Goal: Task Accomplishment & Management: Complete application form

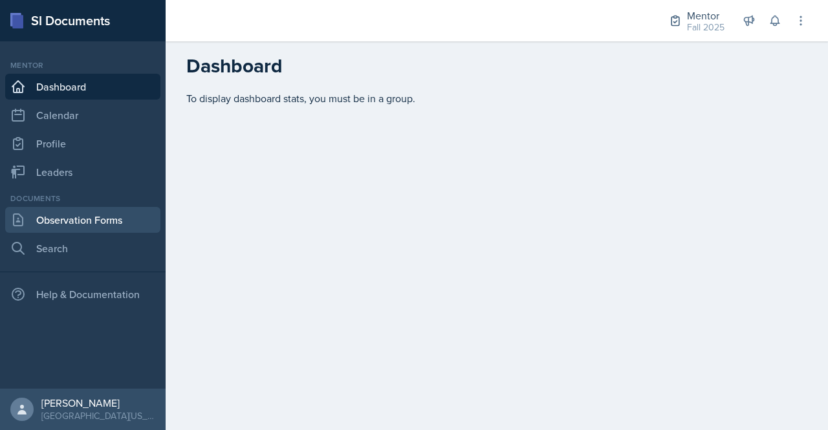
click at [67, 219] on link "Observation Forms" at bounding box center [82, 220] width 155 height 26
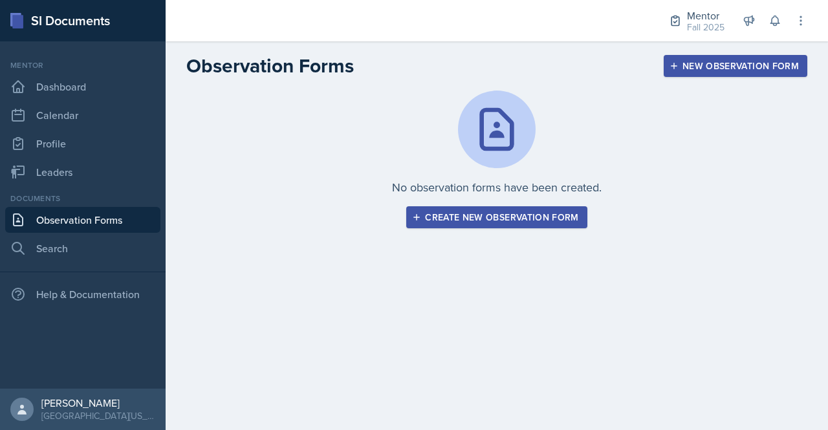
click at [697, 63] on div "New Observation Form" at bounding box center [735, 66] width 127 height 10
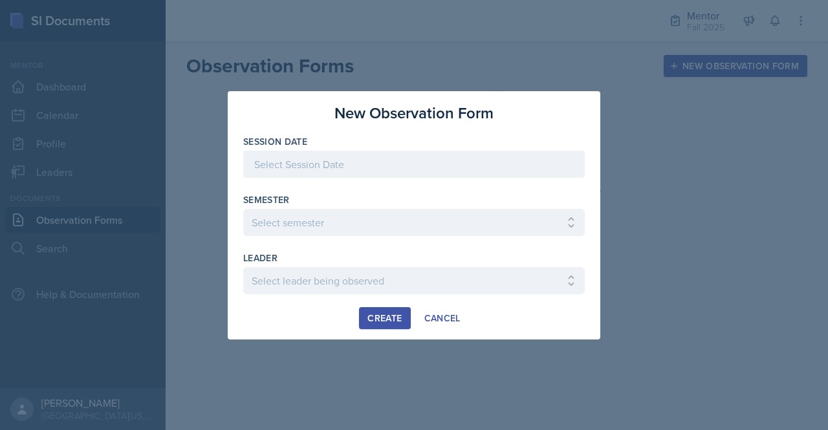
click at [515, 159] on div at bounding box center [414, 164] width 342 height 27
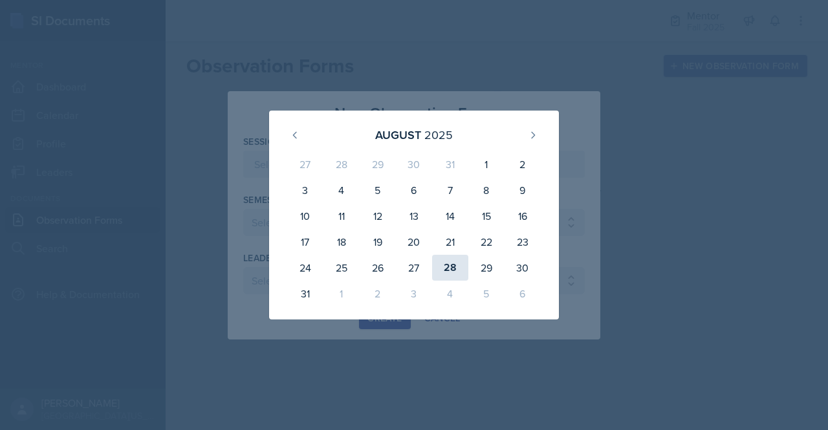
click at [436, 263] on div "28" at bounding box center [450, 268] width 36 height 26
type input "[DATE]"
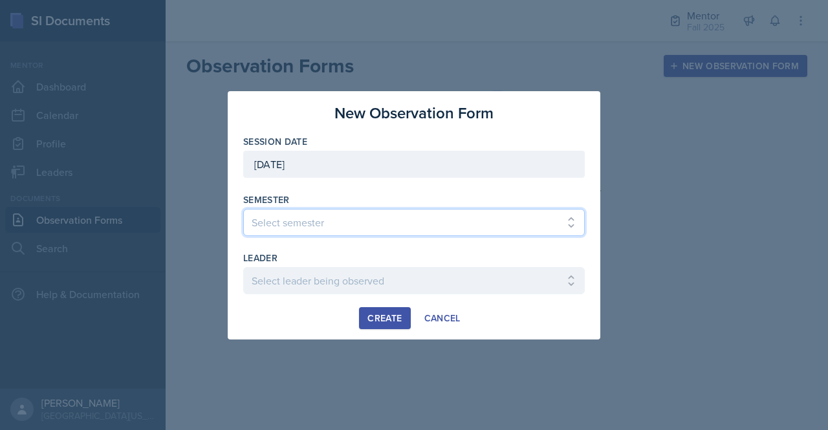
click at [411, 222] on select "Select semester All Fall 2024 Spring 2025 Fall 2025 Spring 2024 Fall 2023" at bounding box center [414, 222] width 342 height 27
click at [243, 209] on select "Select semester All Fall 2024 Spring 2025 Fall 2025 Spring 2024 Fall 2023" at bounding box center [414, 222] width 342 height 27
click at [419, 217] on select "Select semester All Fall 2024 Spring 2025 Fall 2025 Spring 2024 Fall 2023" at bounding box center [414, 222] width 342 height 27
select select "a8c40de0-d7eb-4f82-90ee-ac0c6ce45f71"
click at [243, 209] on select "Select semester All Fall 2024 Spring 2025 Fall 2025 Spring 2024 Fall 2023" at bounding box center [414, 222] width 342 height 27
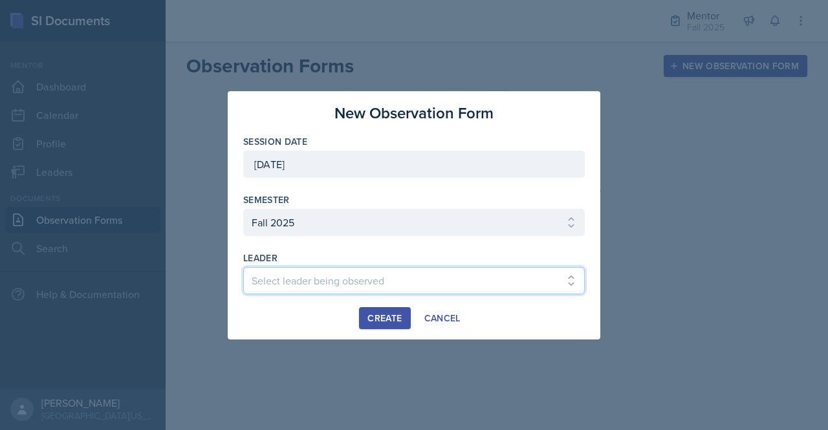
click at [416, 287] on select "Select leader being observed [PERSON_NAME] / NURS 3366 - PATHOPHYSIOLOGIC PROCE…" at bounding box center [414, 280] width 342 height 27
select select "c51b5844-1027-469b-b168-c77f7cf6aa15"
click at [243, 267] on select "Select leader being observed [PERSON_NAME] / NURS 3366 - PATHOPHYSIOLOGIC PROCE…" at bounding box center [414, 280] width 342 height 27
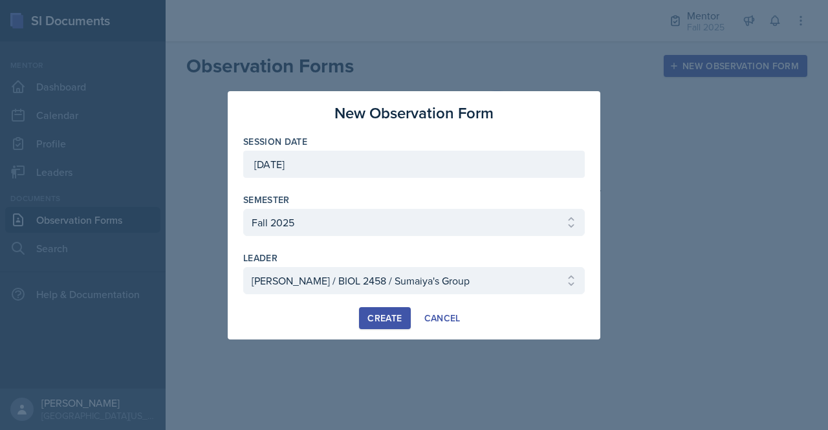
click at [392, 322] on div "Create" at bounding box center [384, 318] width 34 height 10
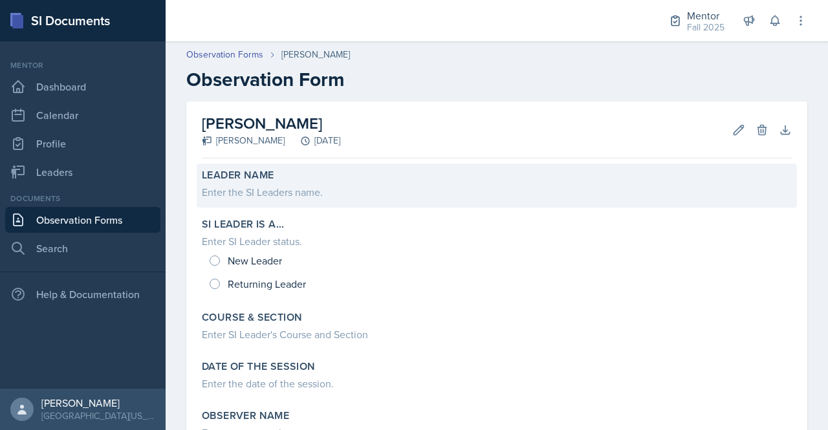
click at [217, 193] on div "Enter the SI Leaders name." at bounding box center [497, 192] width 590 height 16
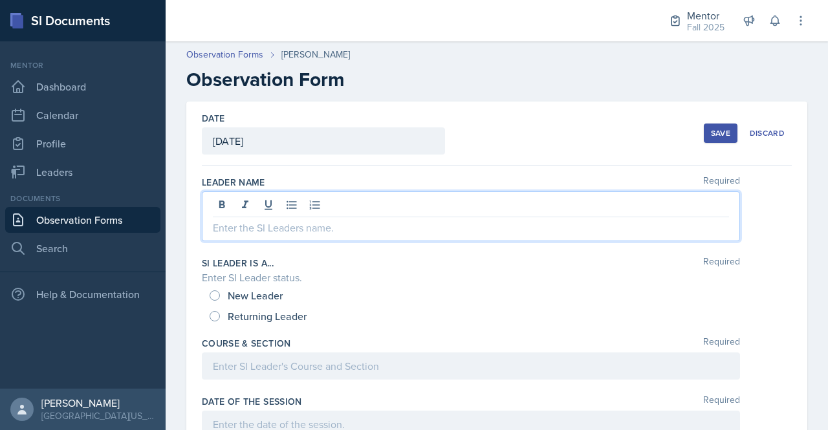
click at [219, 199] on div at bounding box center [471, 216] width 538 height 50
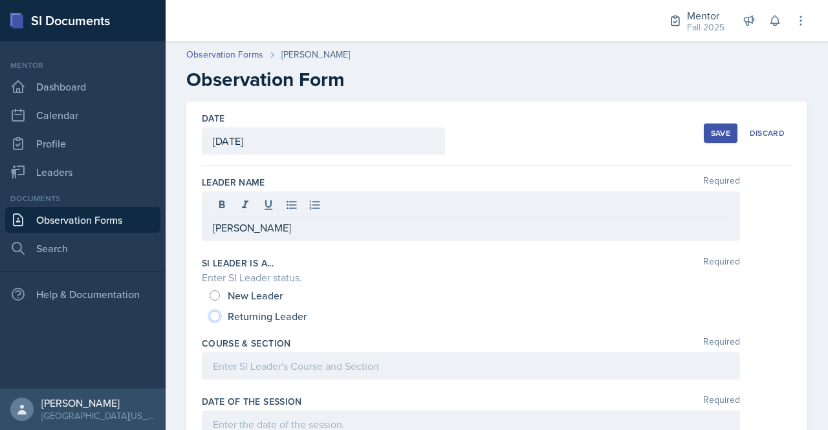
click at [217, 317] on input "Returning Leader" at bounding box center [215, 316] width 10 height 10
radio input "true"
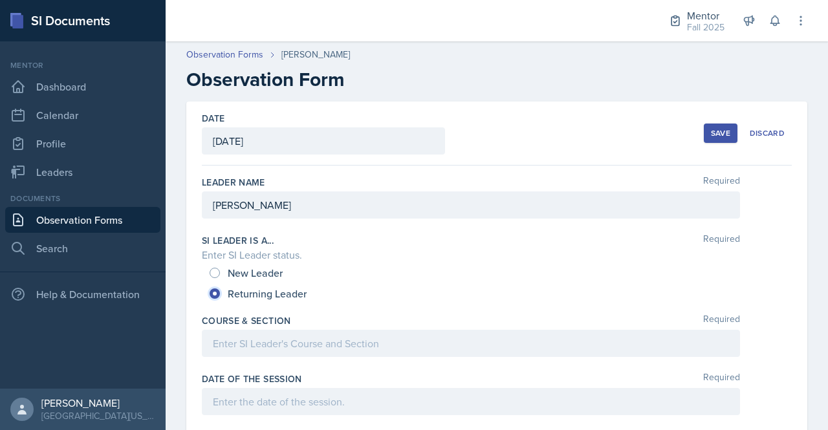
scroll to position [61, 0]
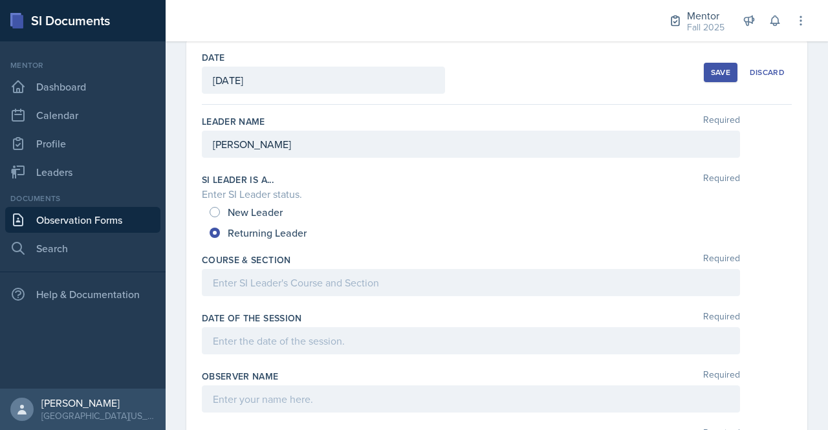
click at [301, 281] on div at bounding box center [471, 282] width 538 height 27
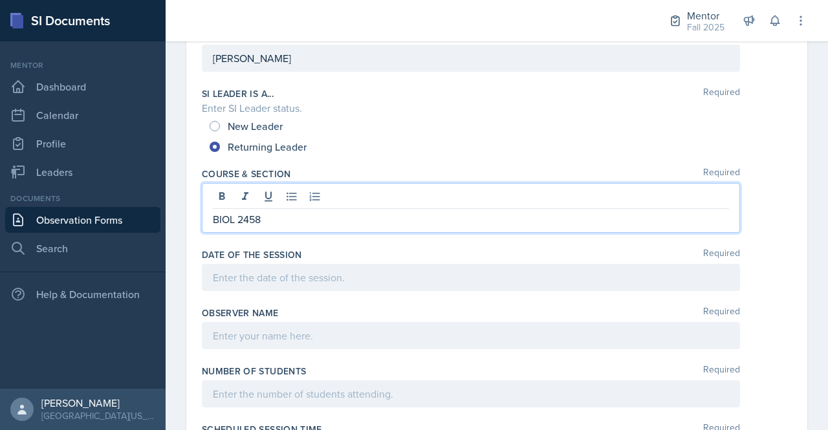
click at [301, 279] on p at bounding box center [471, 278] width 516 height 16
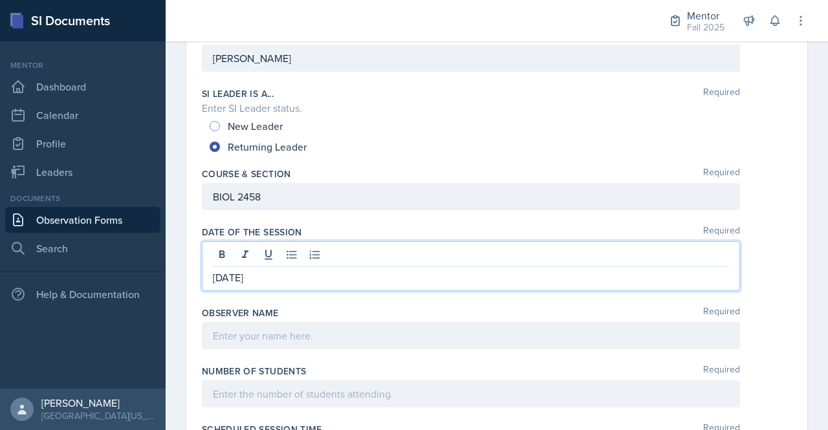
drag, startPoint x: 301, startPoint y: 279, endPoint x: 235, endPoint y: 277, distance: 65.4
click at [235, 277] on p "[DATE]" at bounding box center [471, 278] width 516 height 16
click at [306, 334] on div at bounding box center [471, 335] width 538 height 27
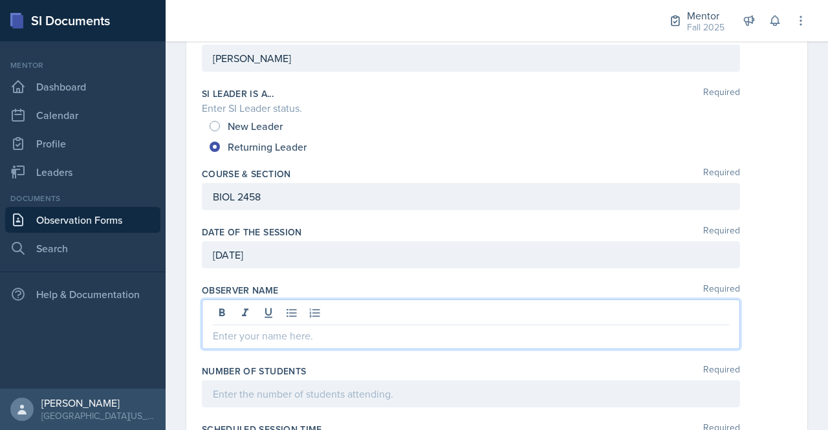
scroll to position [124, 0]
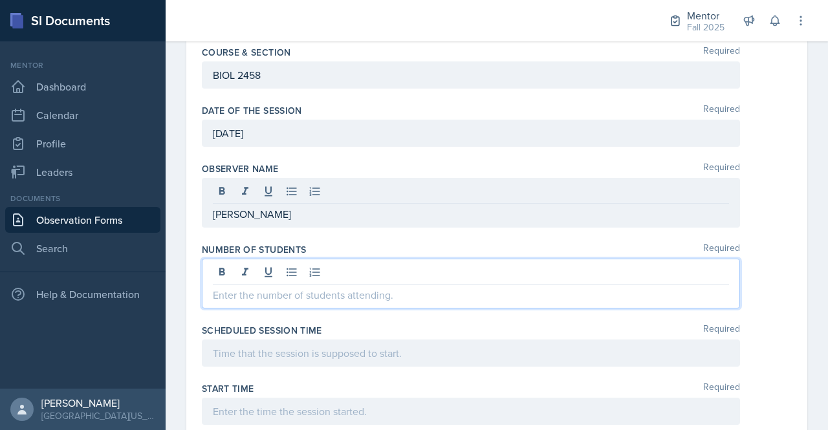
click at [335, 296] on p at bounding box center [471, 295] width 516 height 16
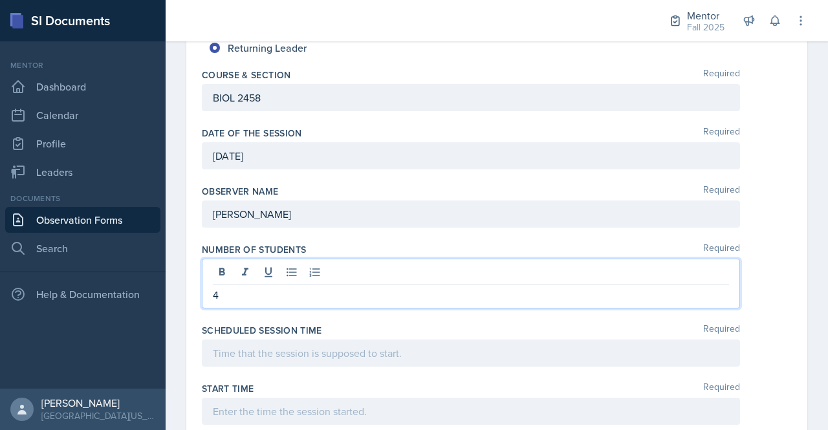
click at [313, 347] on div at bounding box center [471, 353] width 538 height 27
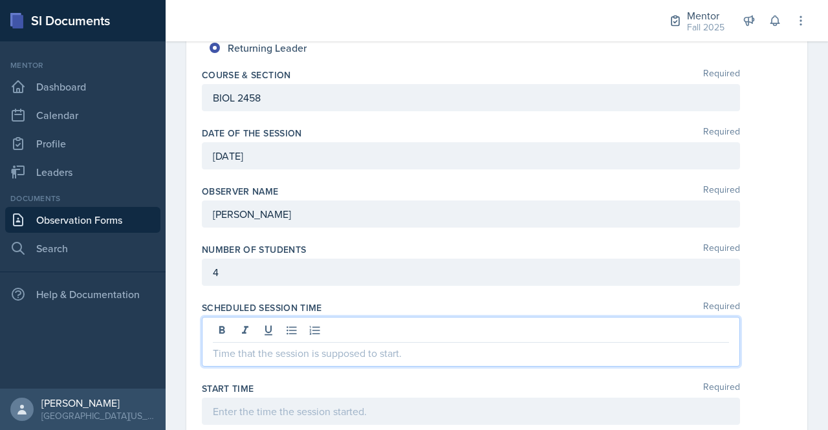
scroll to position [224, 0]
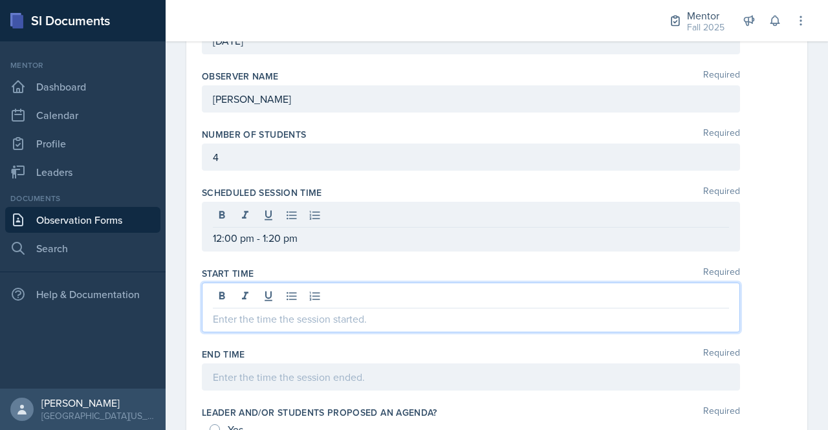
click at [360, 311] on p at bounding box center [471, 319] width 516 height 16
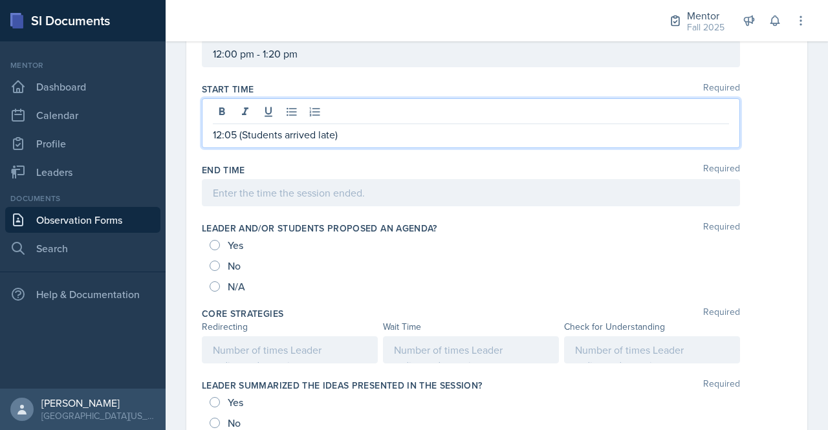
scroll to position [524, 0]
click at [218, 263] on input "No" at bounding box center [215, 264] width 10 height 10
radio input "true"
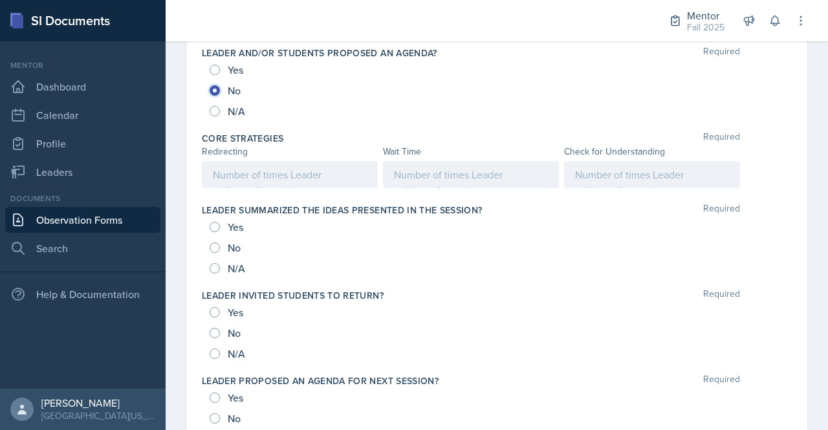
scroll to position [693, 0]
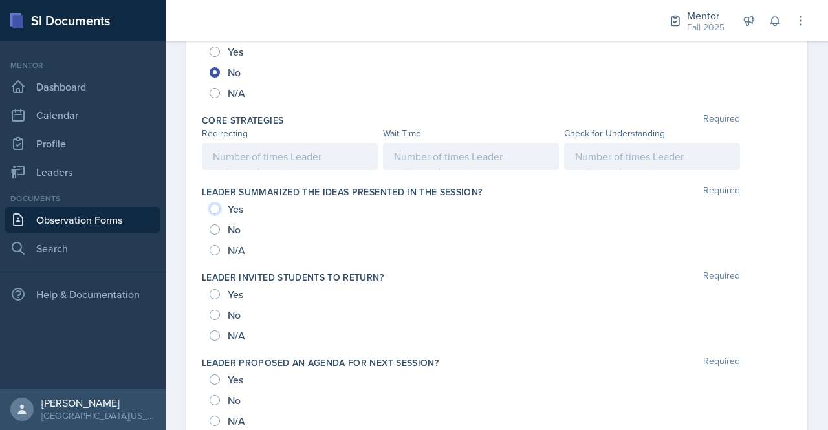
click at [217, 204] on input "Yes" at bounding box center [215, 209] width 10 height 10
radio input "true"
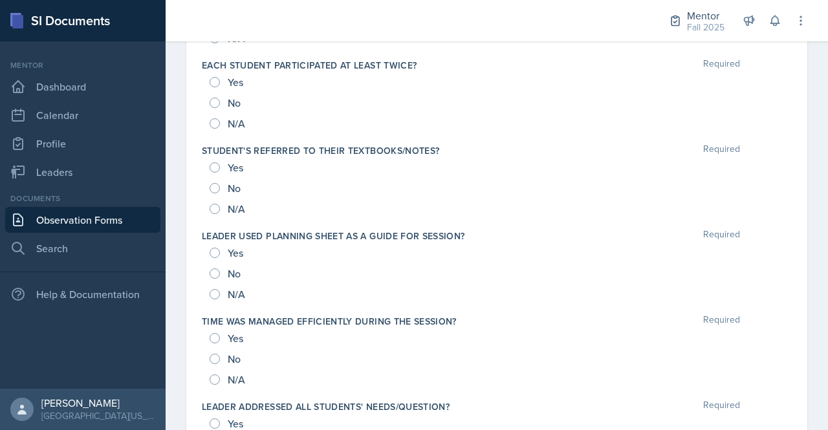
scroll to position [1082, 0]
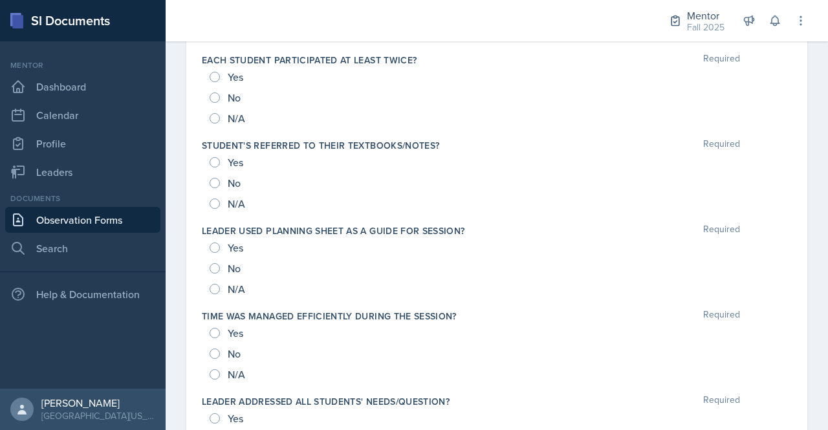
click at [217, 252] on div "Yes" at bounding box center [228, 247] width 36 height 21
click at [216, 245] on input "Yes" at bounding box center [215, 248] width 10 height 10
radio input "true"
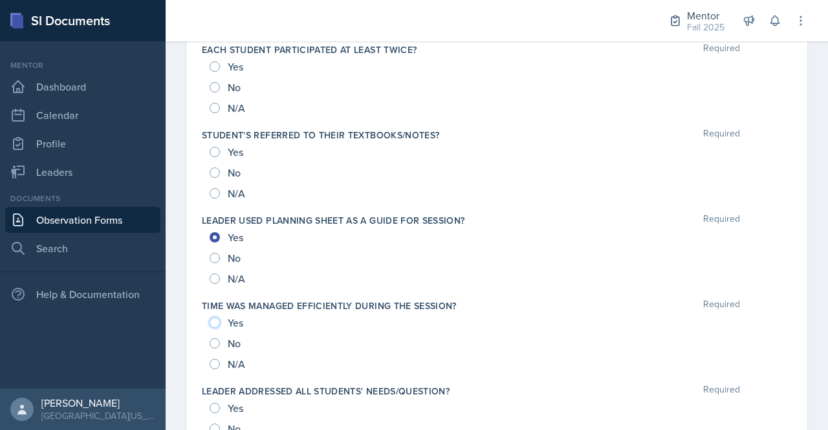
click at [217, 321] on input "Yes" at bounding box center [215, 323] width 10 height 10
radio input "true"
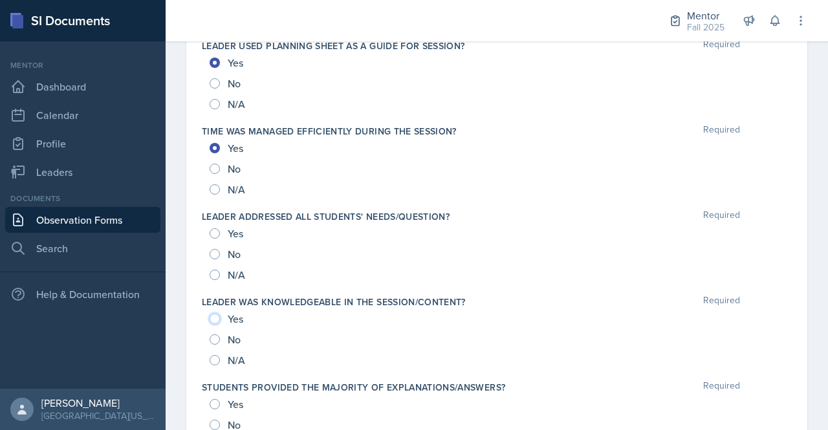
click at [213, 318] on input "Yes" at bounding box center [215, 319] width 10 height 10
radio input "true"
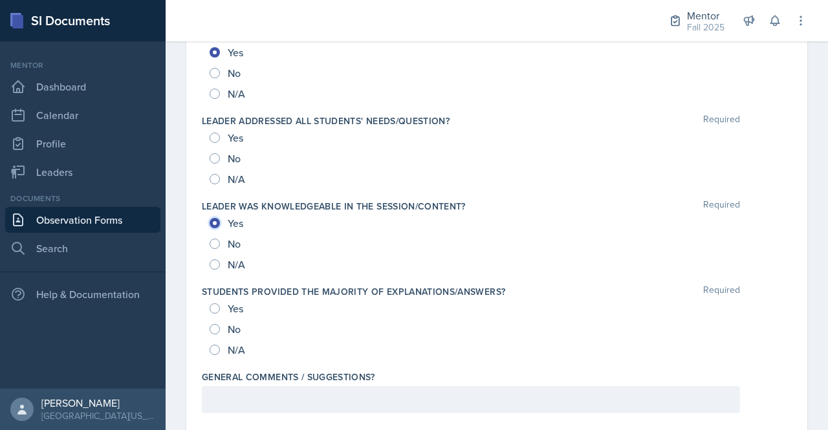
scroll to position [1364, 0]
click at [236, 325] on span "No" at bounding box center [234, 327] width 13 height 13
click at [220, 325] on input "No" at bounding box center [215, 328] width 10 height 10
radio input "true"
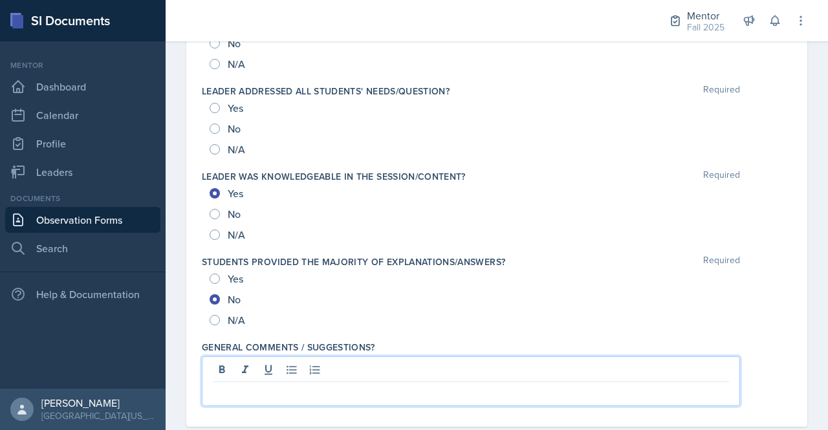
scroll to position [1414, 0]
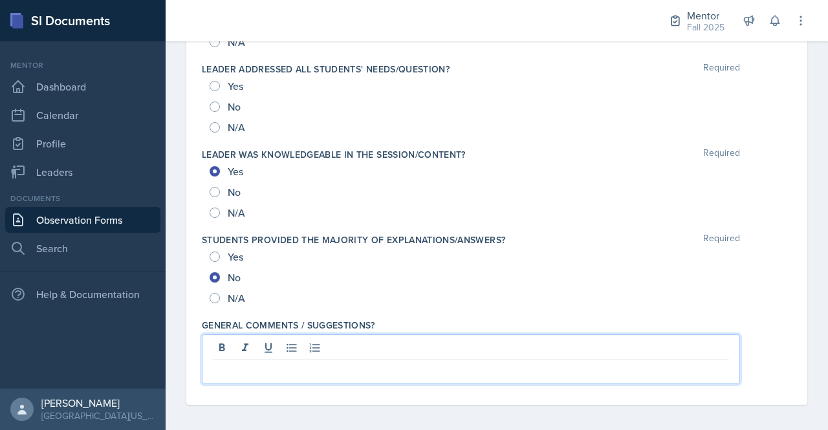
click at [292, 363] on p at bounding box center [471, 371] width 516 height 16
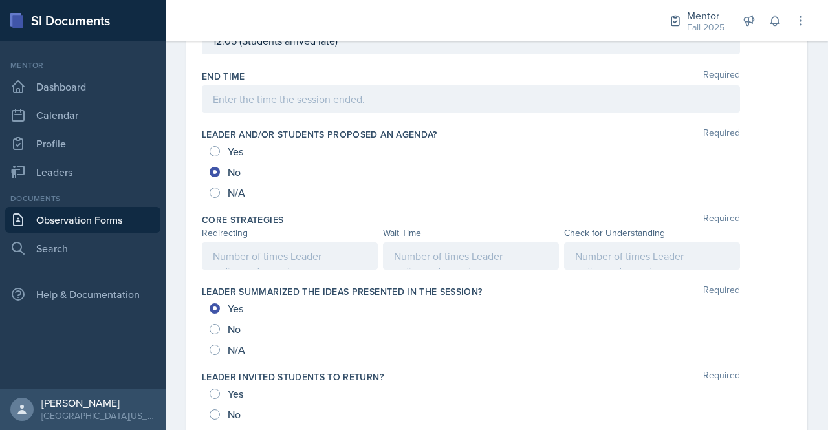
scroll to position [616, 0]
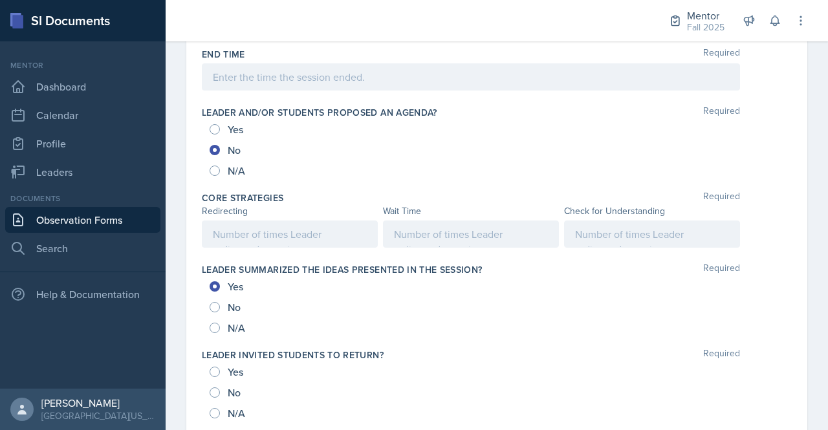
click at [428, 242] on p at bounding box center [471, 234] width 154 height 16
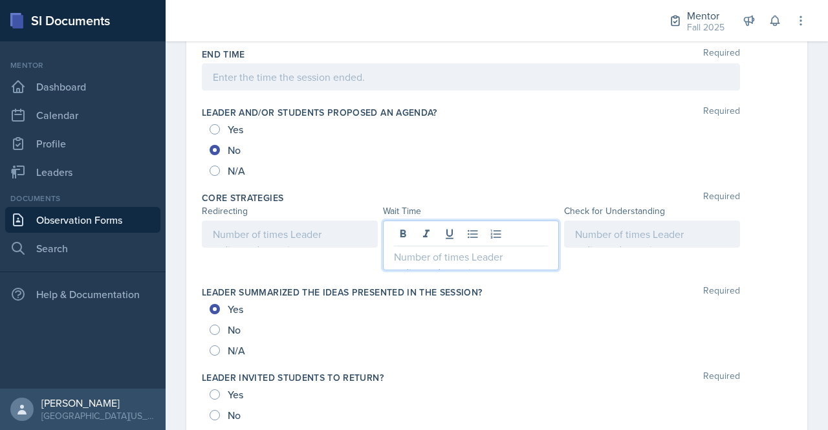
click at [670, 241] on div at bounding box center [652, 234] width 176 height 27
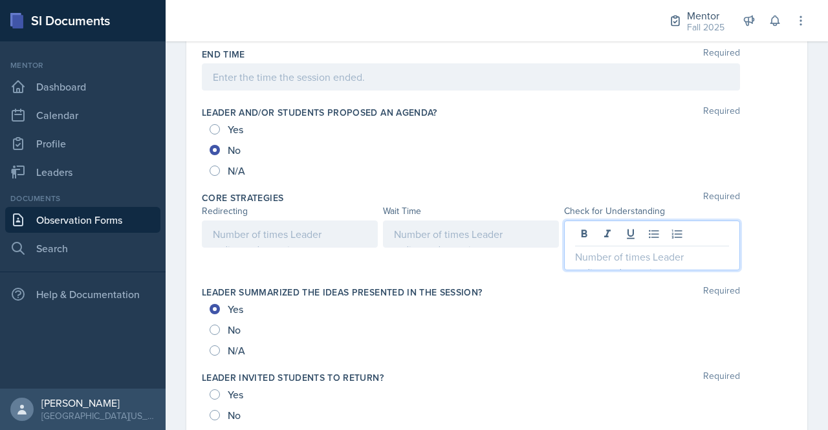
scroll to position [638, 0]
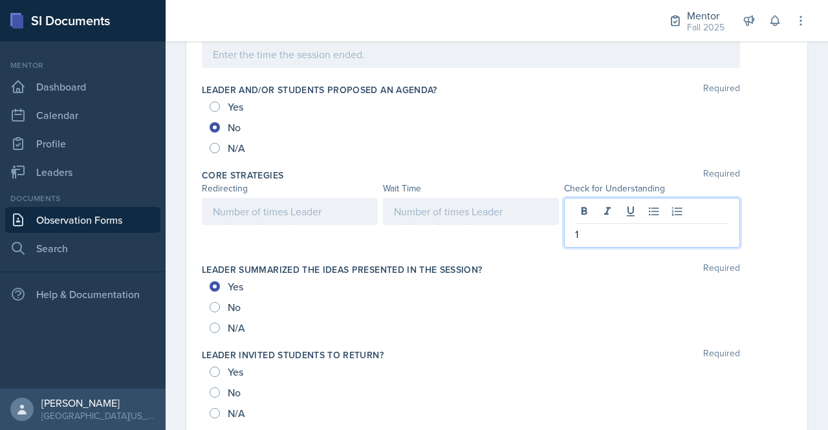
click at [792, 219] on div "Date [DATE] [DATE] 27 28 29 30 31 1 2 3 4 5 6 7 8 9 10 11 12 13 14 15 16 17 18 …" at bounding box center [496, 329] width 621 height 1733
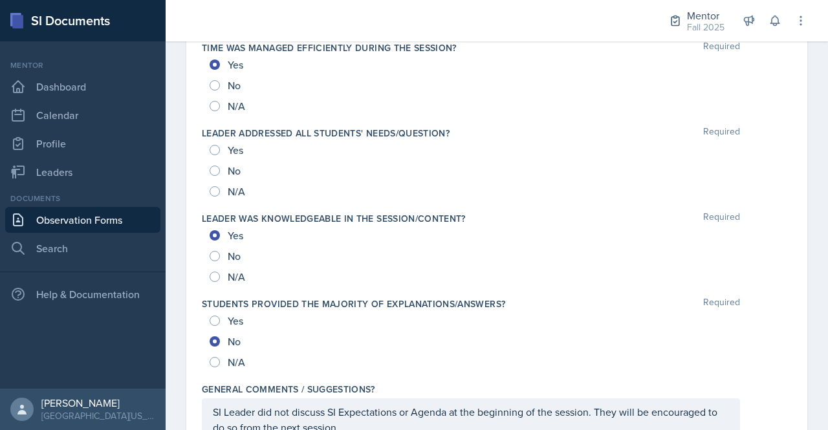
scroll to position [1408, 0]
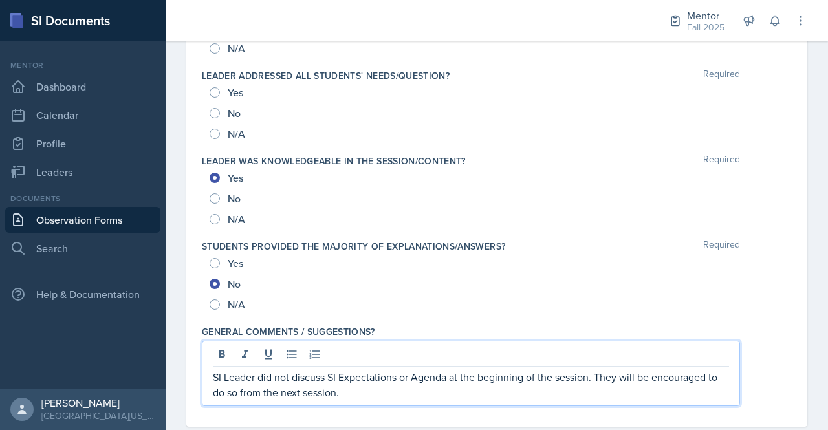
click at [365, 371] on p "SI Leader did not discuss SI Expectations or Agenda at the beginning of the ses…" at bounding box center [471, 384] width 516 height 31
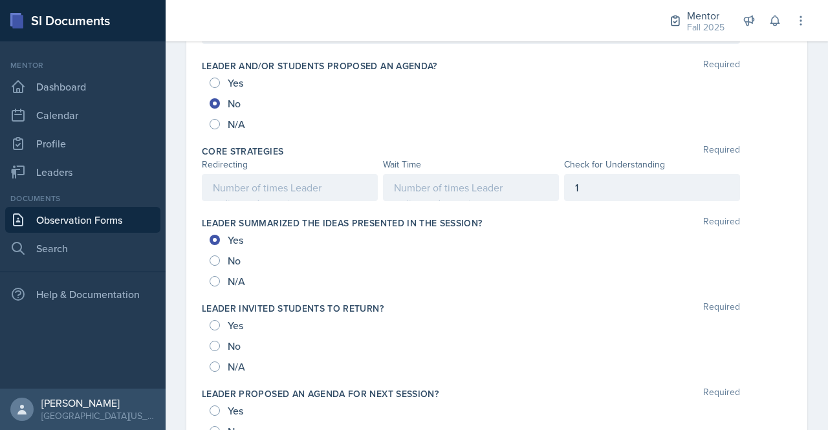
scroll to position [684, 0]
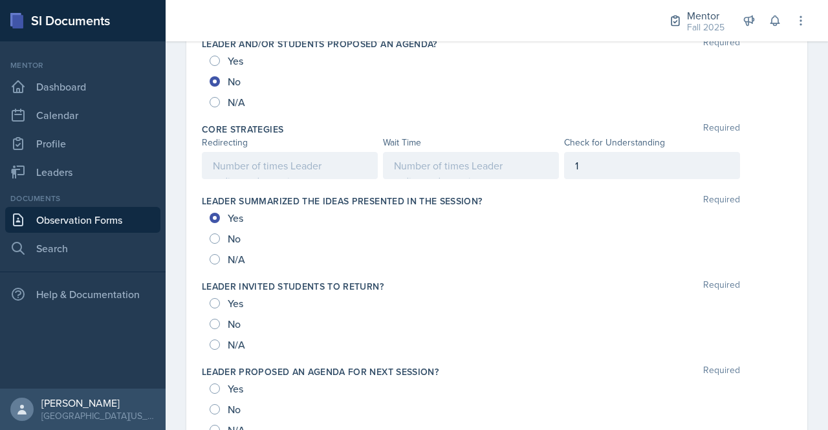
click at [453, 173] on p at bounding box center [471, 166] width 154 height 16
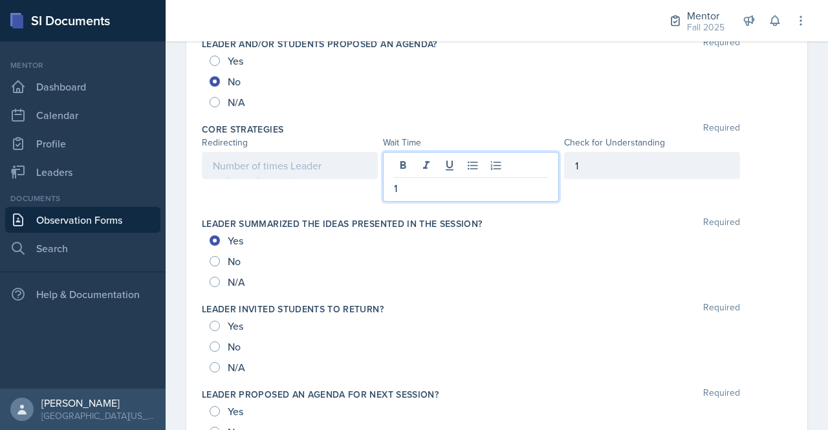
click at [515, 100] on div "N/A" at bounding box center [497, 102] width 574 height 21
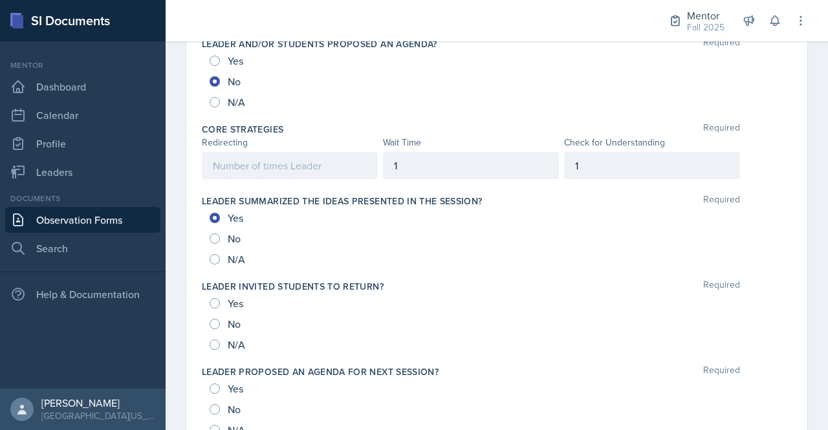
click at [309, 169] on div at bounding box center [290, 165] width 176 height 27
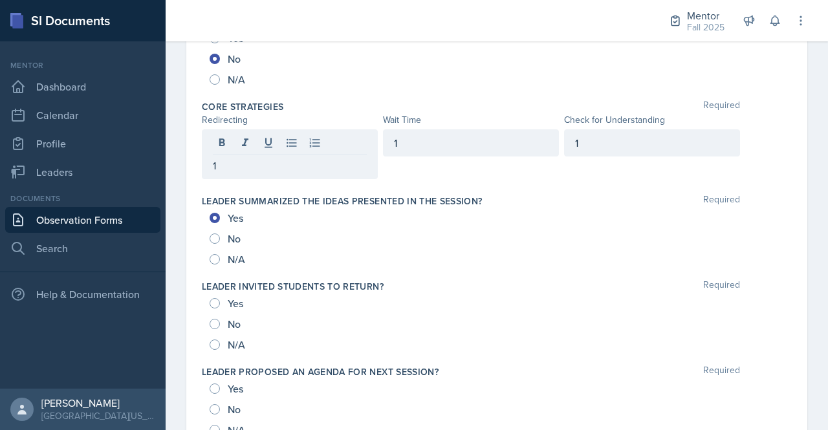
click at [428, 100] on div "Core Strategies Required" at bounding box center [497, 106] width 590 height 13
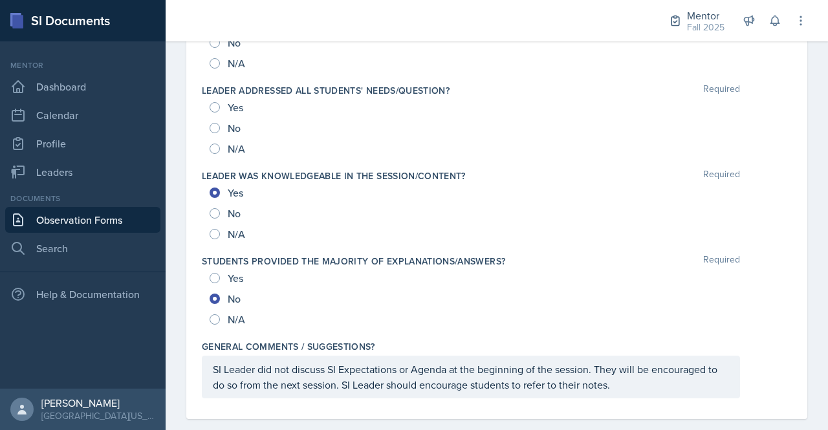
scroll to position [1408, 0]
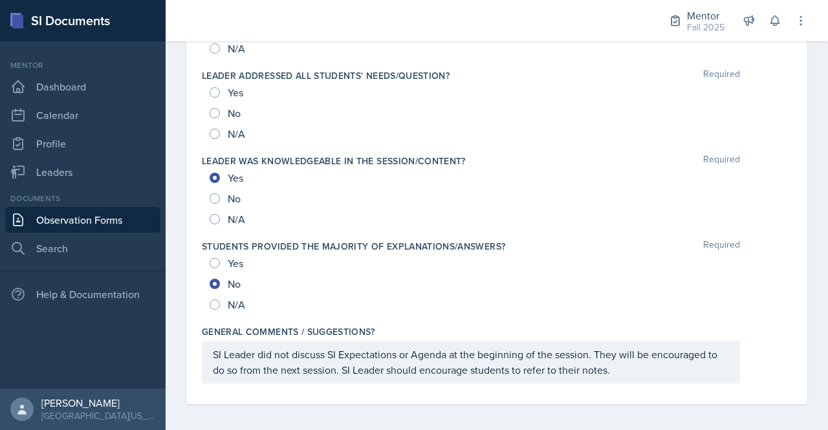
click at [342, 365] on p "SI Leader did not discuss SI Expectations or Agenda at the beginning of the ses…" at bounding box center [471, 362] width 516 height 31
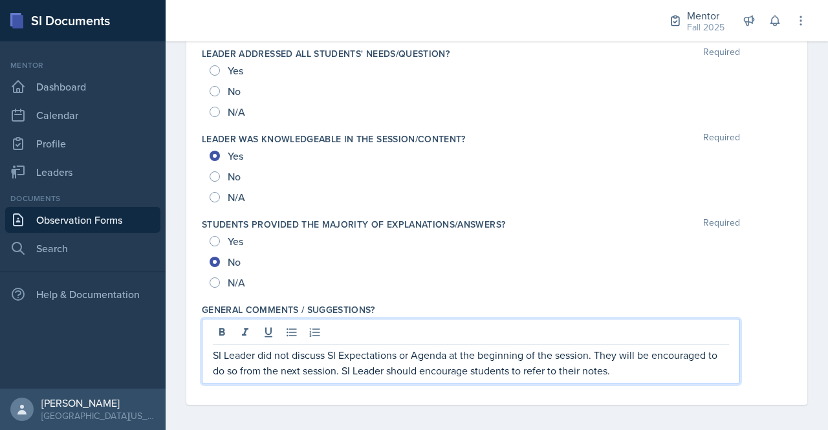
click at [387, 367] on p "SI Leader did not discuss SI Expectations or Agenda at the beginning of the ses…" at bounding box center [471, 362] width 516 height 31
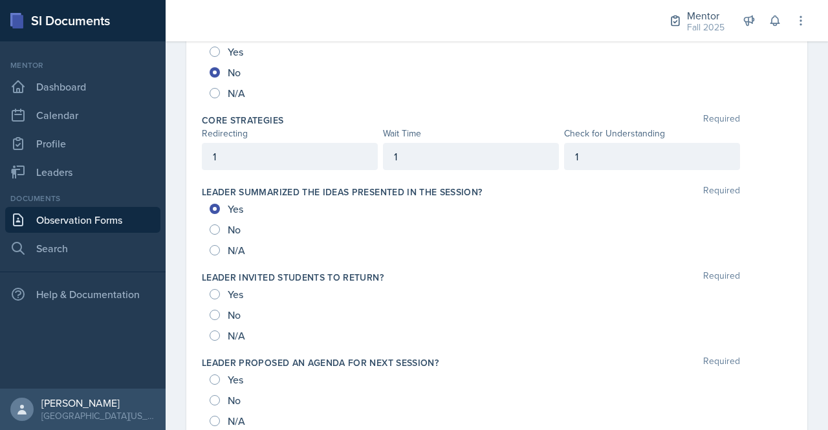
scroll to position [715, 0]
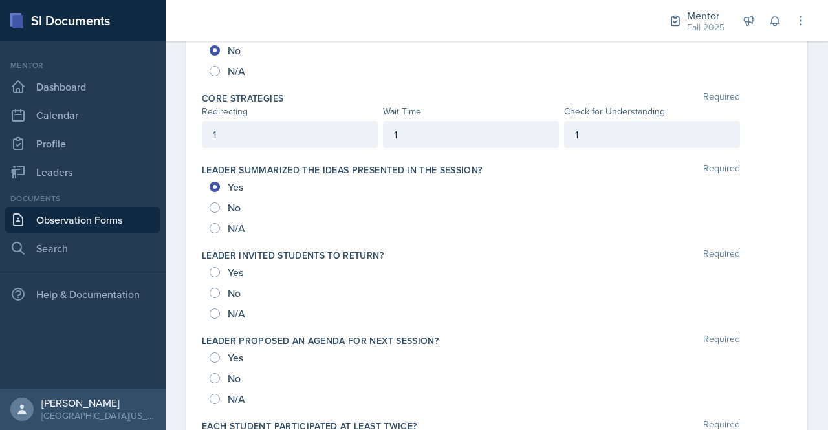
click at [267, 142] on p "1" at bounding box center [290, 135] width 154 height 16
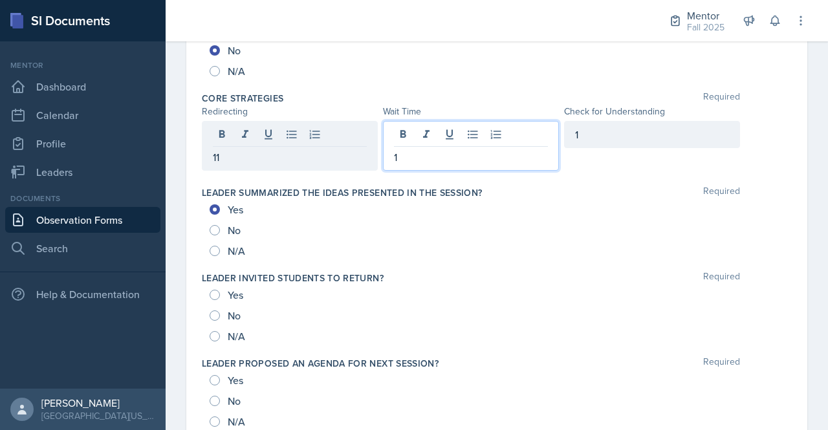
click at [437, 123] on div "1" at bounding box center [471, 146] width 176 height 50
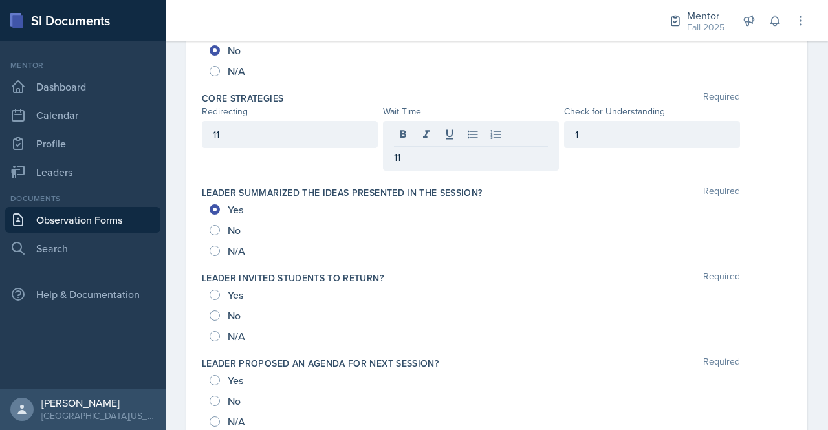
click at [767, 121] on div "11 11 1" at bounding box center [497, 146] width 590 height 50
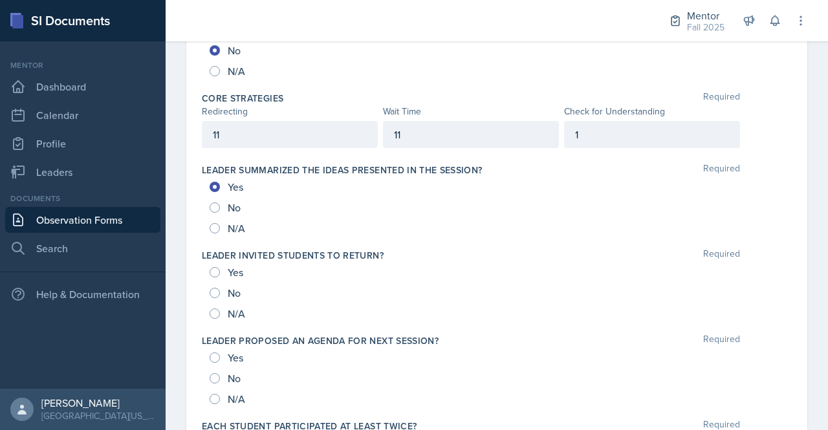
click at [602, 138] on div "1" at bounding box center [652, 134] width 176 height 27
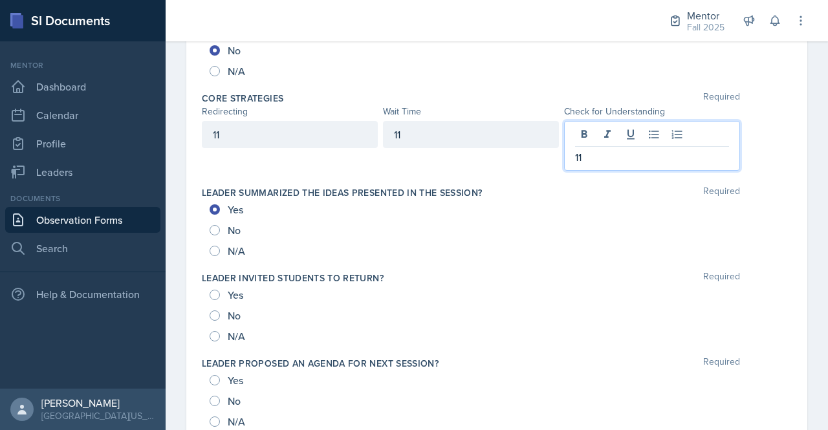
scroll to position [738, 0]
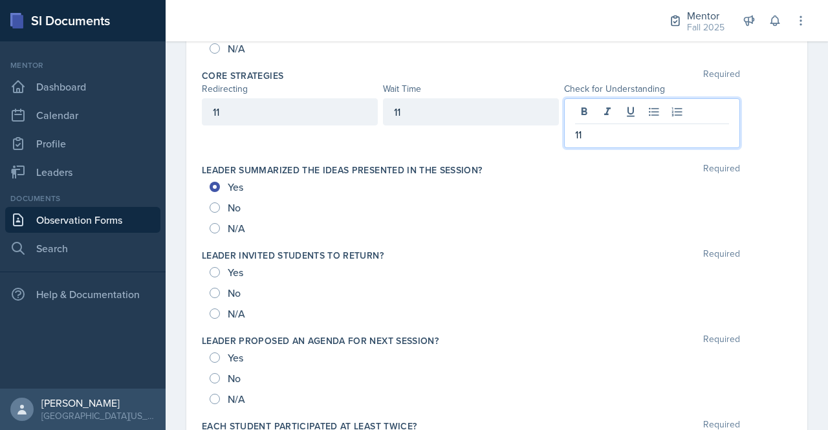
click at [776, 121] on div "11 11 11" at bounding box center [497, 123] width 590 height 50
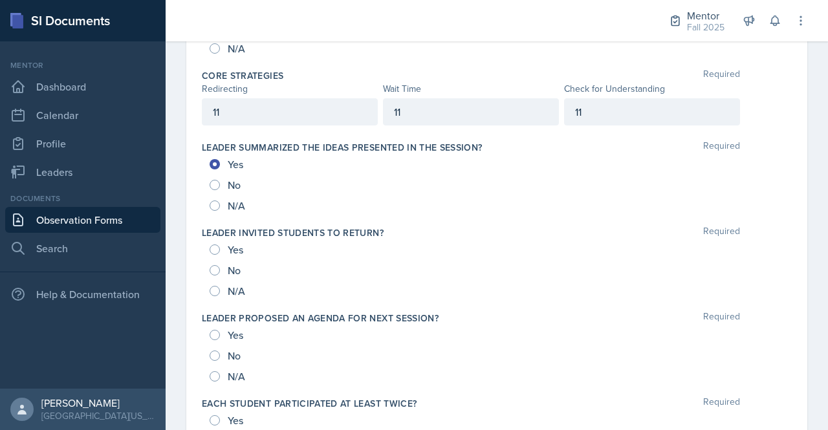
click at [260, 98] on div "11" at bounding box center [290, 111] width 176 height 27
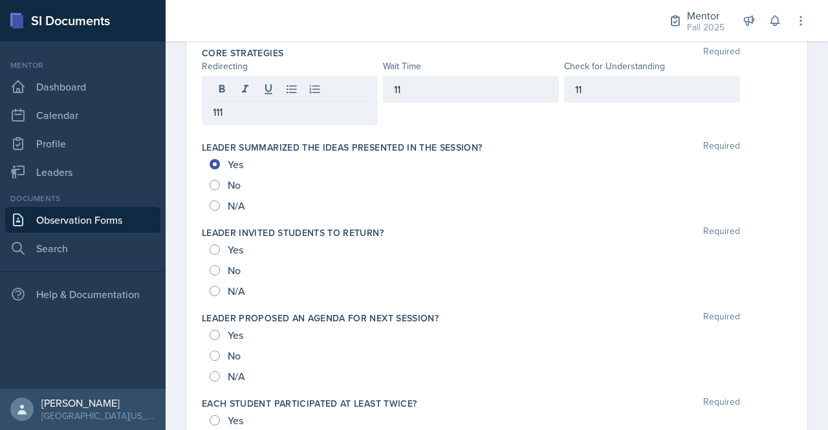
click at [390, 41] on div "Core Strategies Required Redirecting Wait Time Check for Understanding 111 11 11" at bounding box center [497, 88] width 590 height 94
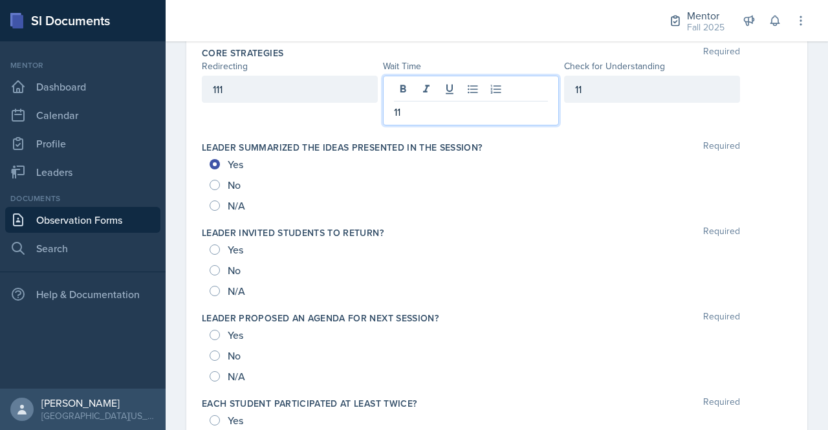
click at [402, 92] on div "11" at bounding box center [471, 101] width 176 height 50
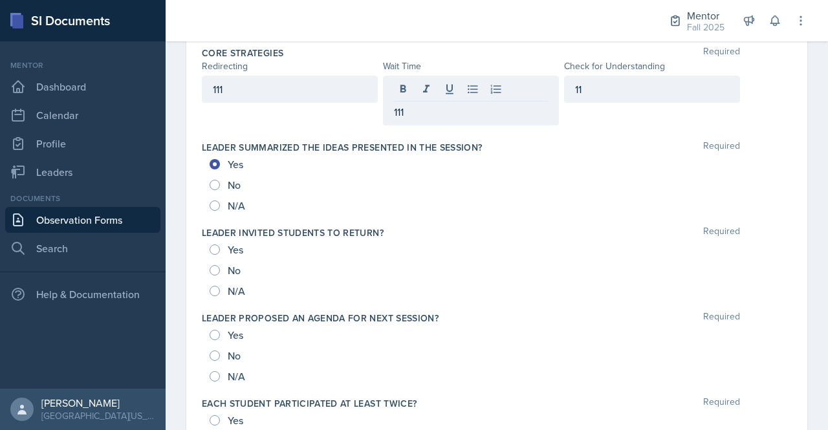
click at [479, 55] on div "Core Strategies Required" at bounding box center [497, 53] width 590 height 13
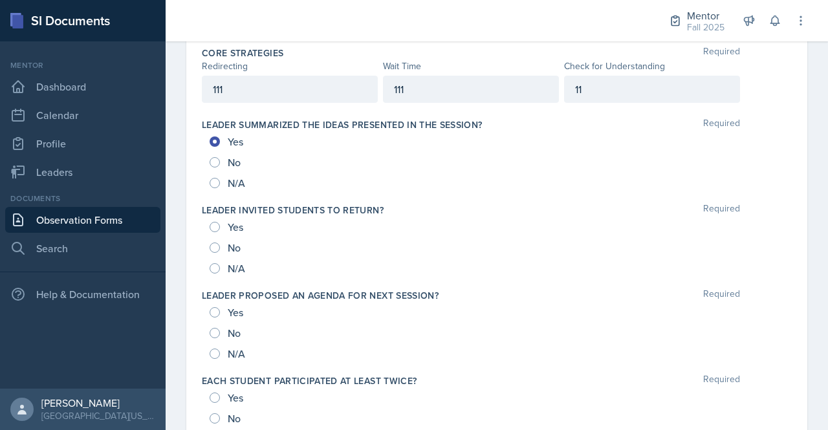
click at [247, 89] on div "111" at bounding box center [290, 89] width 176 height 27
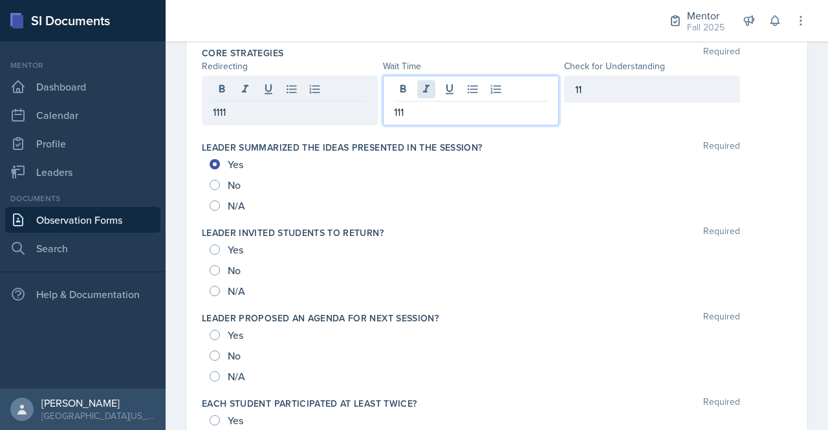
click at [424, 88] on div "111" at bounding box center [471, 101] width 176 height 50
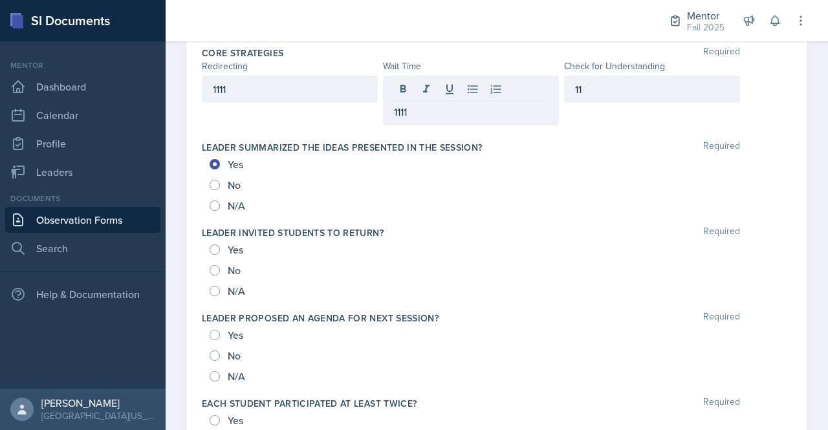
click at [759, 98] on div "1111 1111 11" at bounding box center [497, 101] width 590 height 50
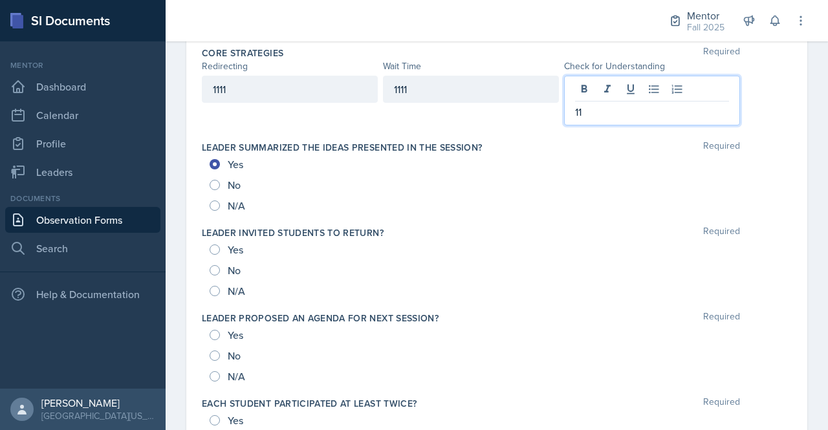
click at [598, 91] on div "11" at bounding box center [652, 101] width 176 height 50
click at [791, 84] on div "Date [DATE] [DATE] 27 28 29 30 31 1 2 3 4 5 6 7 8 9 10 11 12 13 14 15 16 17 18 …" at bounding box center [496, 215] width 621 height 1748
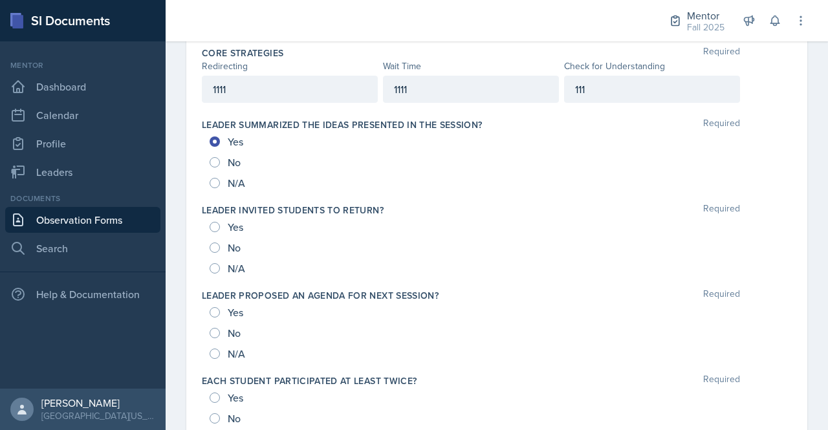
click at [263, 87] on div "1111" at bounding box center [290, 89] width 176 height 27
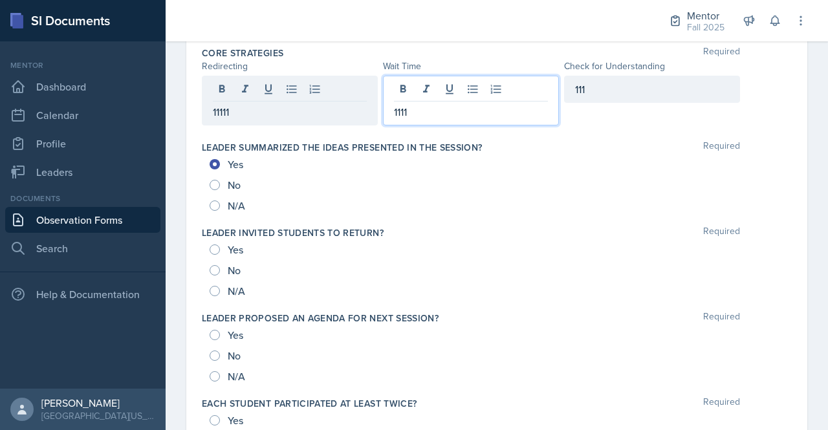
click at [459, 91] on div "1111" at bounding box center [471, 101] width 176 height 50
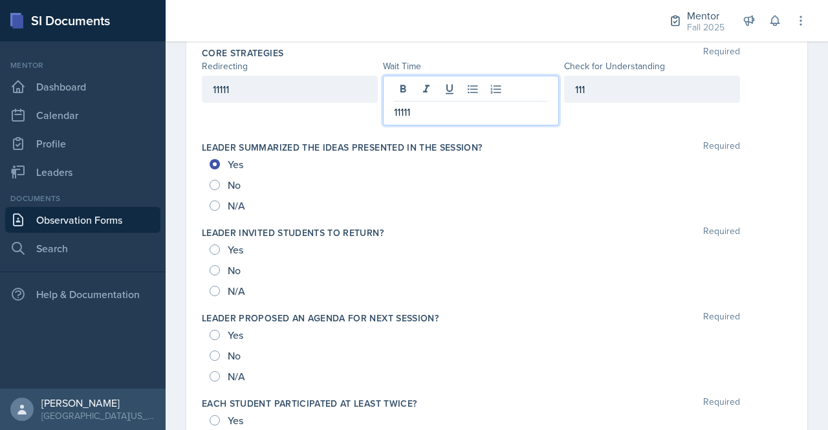
click at [798, 85] on div "Date [DATE] [DATE] 27 28 29 30 31 1 2 3 4 5 6 7 8 9 10 11 12 13 14 15 16 17 18 …" at bounding box center [497, 230] width 662 height 1779
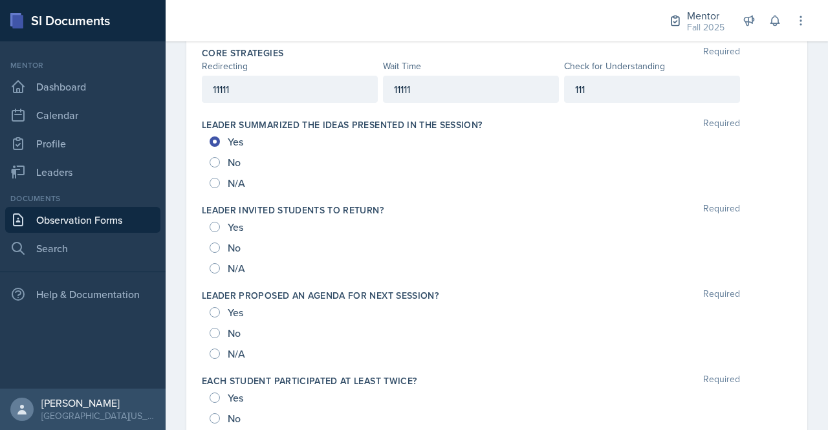
click at [256, 91] on div "11111" at bounding box center [290, 89] width 176 height 27
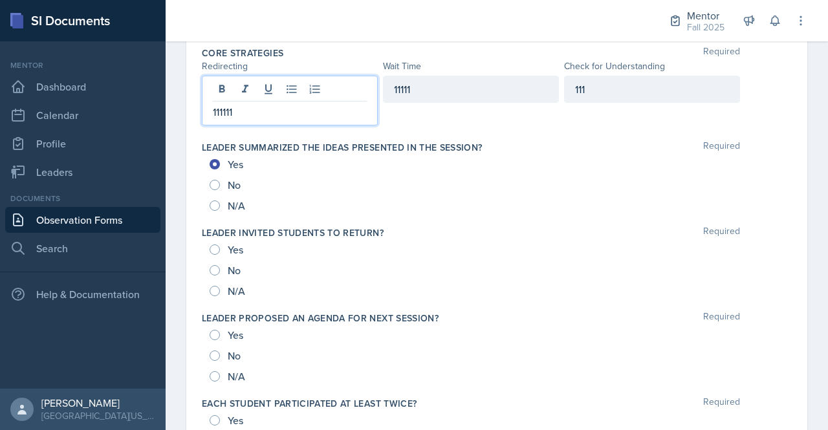
click at [473, 89] on div "11111" at bounding box center [471, 89] width 176 height 27
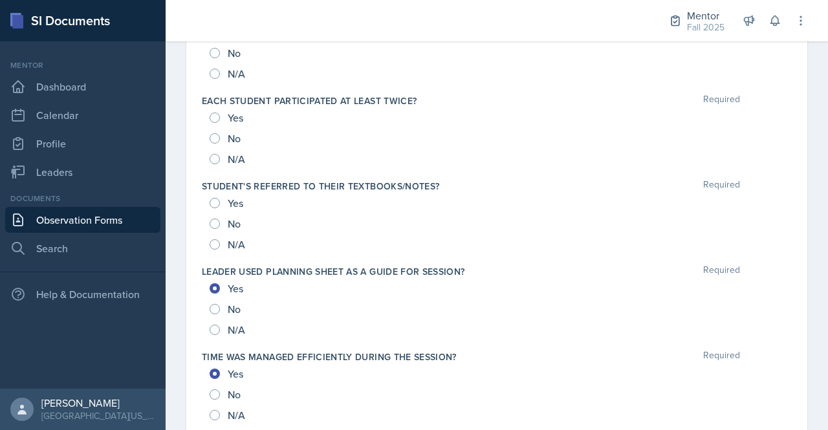
scroll to position [1006, 0]
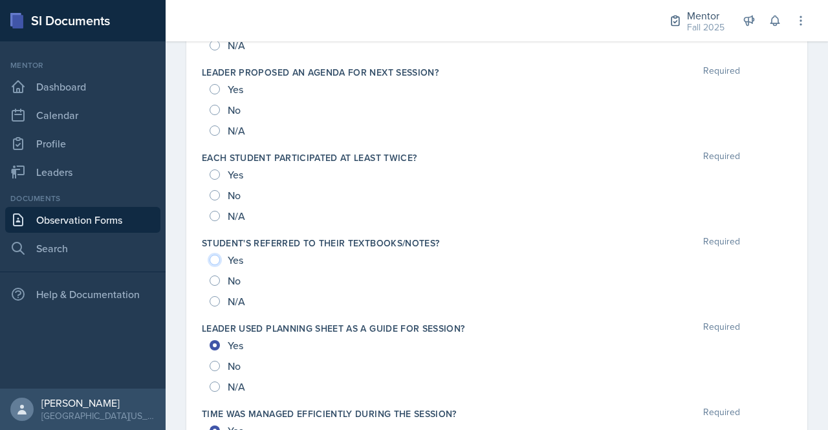
click at [215, 256] on input "Yes" at bounding box center [215, 260] width 10 height 10
radio input "true"
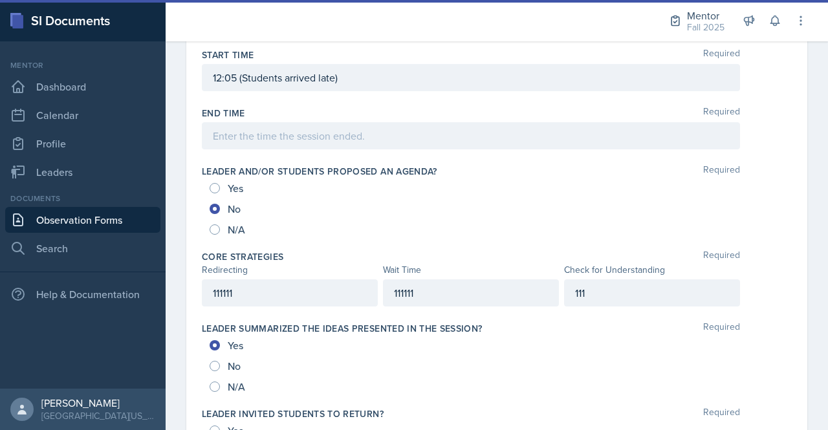
scroll to position [547, 0]
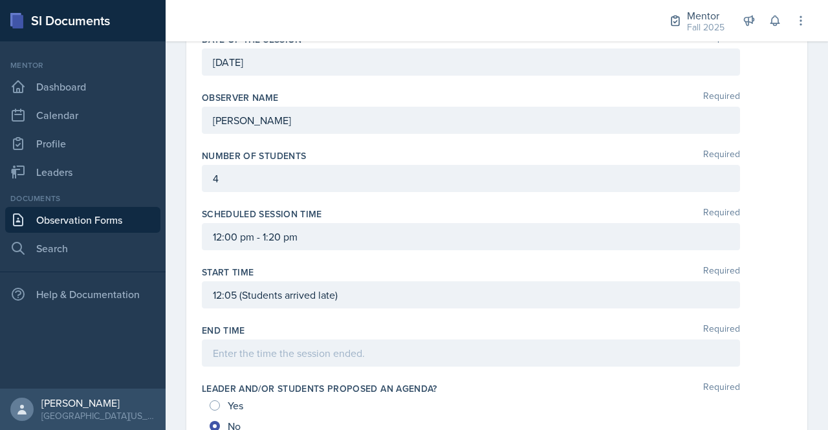
click at [257, 173] on p "4" at bounding box center [471, 179] width 516 height 16
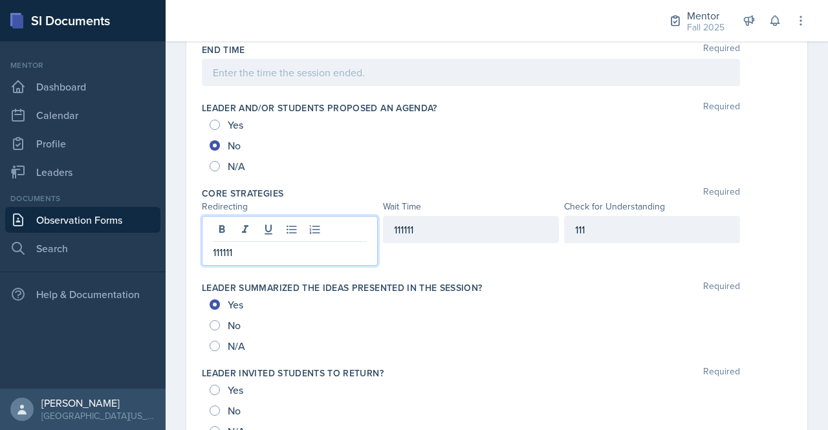
scroll to position [643, 0]
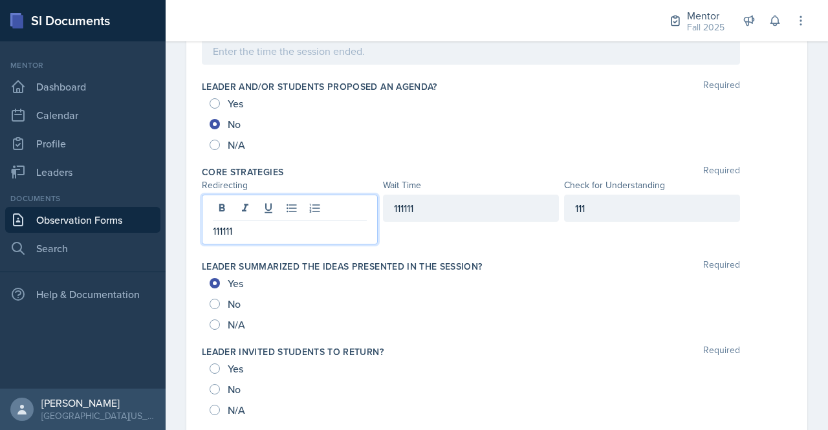
click at [279, 223] on p "111111" at bounding box center [290, 231] width 154 height 16
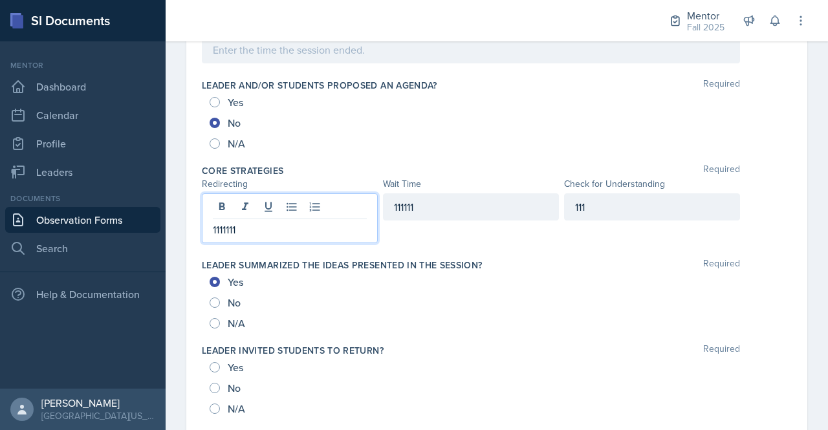
click at [422, 204] on div "111111" at bounding box center [471, 206] width 176 height 27
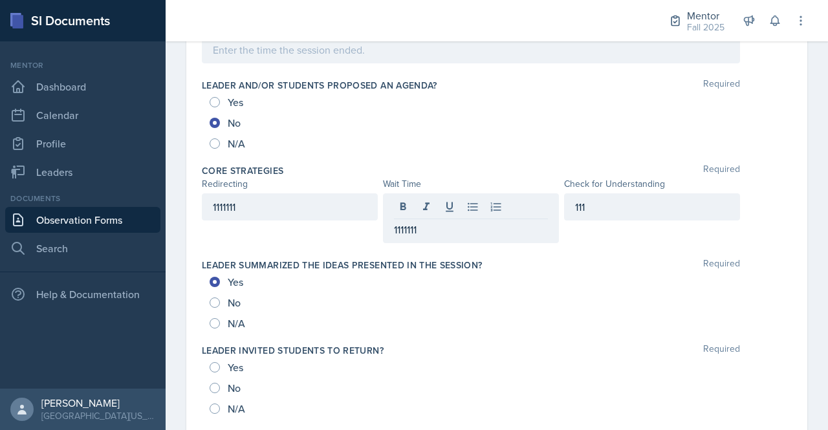
click at [412, 313] on div "N/A" at bounding box center [497, 323] width 574 height 21
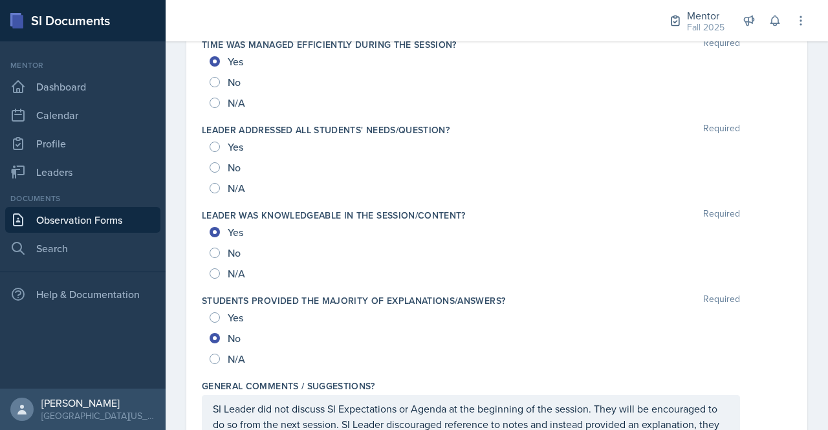
scroll to position [1423, 0]
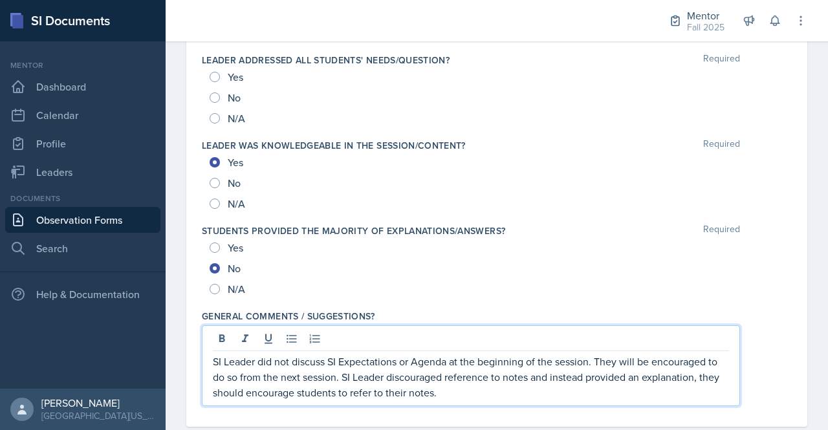
drag, startPoint x: 477, startPoint y: 365, endPoint x: 217, endPoint y: 360, distance: 260.7
click at [217, 360] on p "SI Leader did not discuss SI Expectations or Agenda at the beginning of the ses…" at bounding box center [471, 377] width 516 height 47
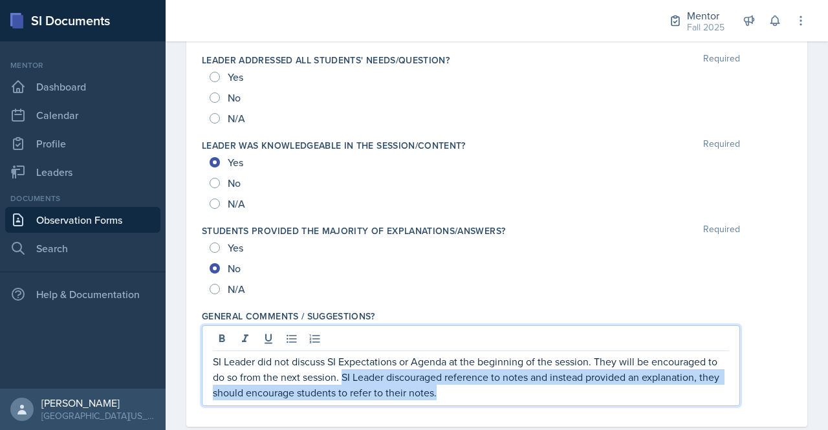
drag, startPoint x: 462, startPoint y: 387, endPoint x: 342, endPoint y: 373, distance: 121.1
click at [342, 373] on p "SI Leader did not discuss SI Expectations or Agenda at the beginning of the ses…" at bounding box center [471, 377] width 516 height 47
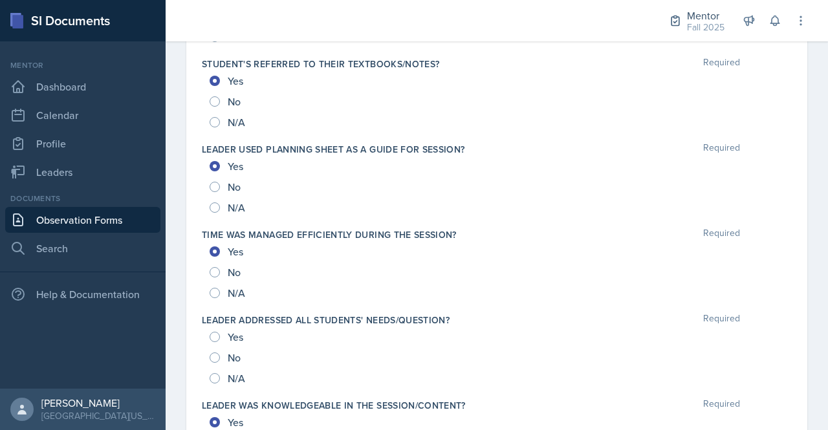
scroll to position [1445, 0]
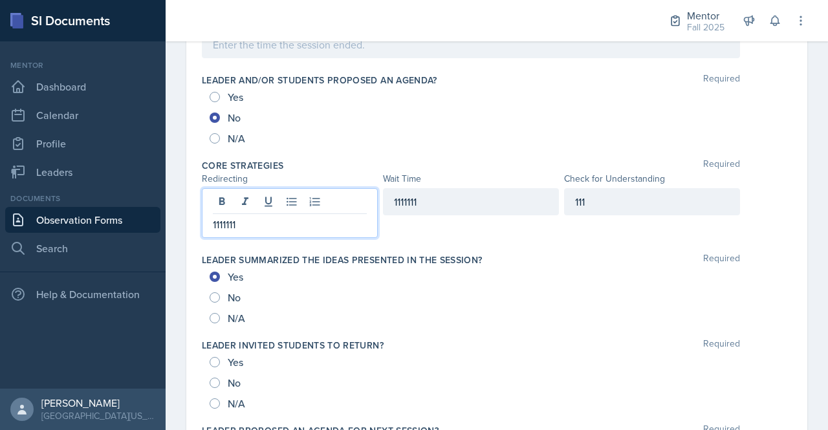
click at [273, 217] on p "1111111" at bounding box center [290, 225] width 154 height 16
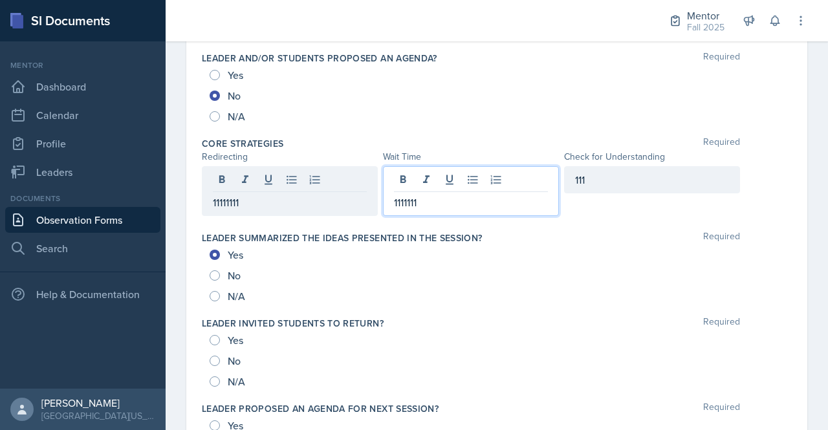
click at [435, 170] on div "1111111" at bounding box center [471, 191] width 176 height 50
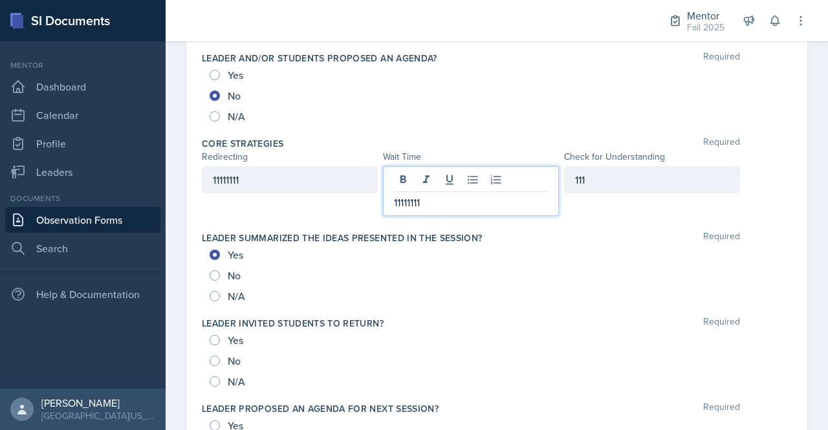
click at [523, 137] on div "Core Strategies Required" at bounding box center [497, 143] width 590 height 13
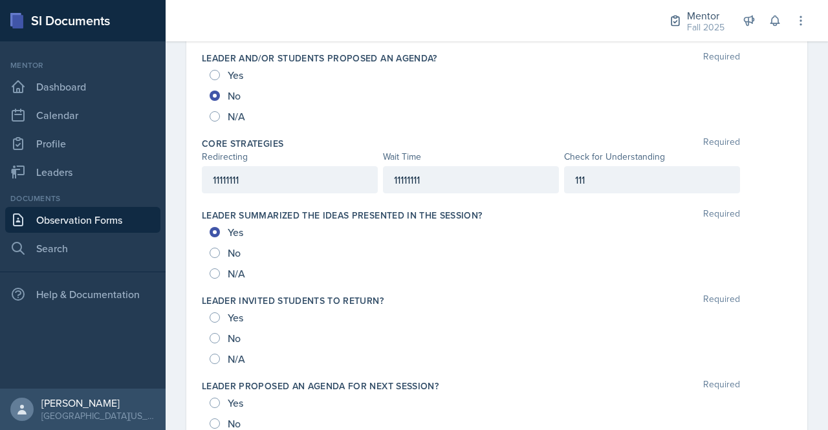
click at [491, 174] on div "11111111" at bounding box center [471, 179] width 176 height 27
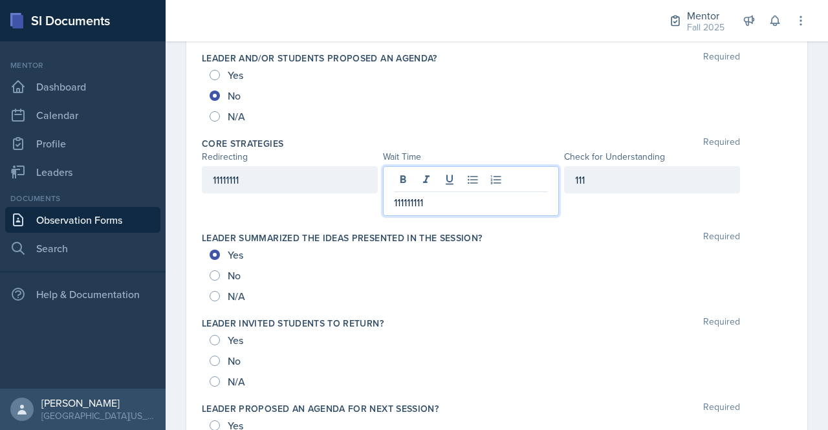
click at [567, 65] on div "Yes" at bounding box center [497, 75] width 574 height 21
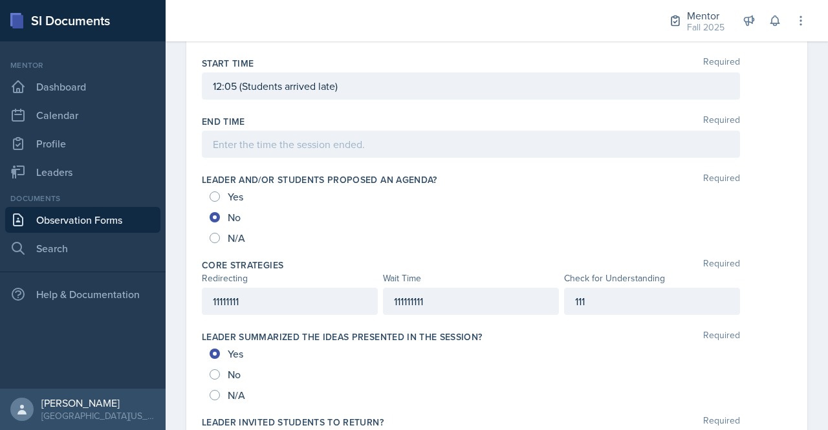
scroll to position [571, 0]
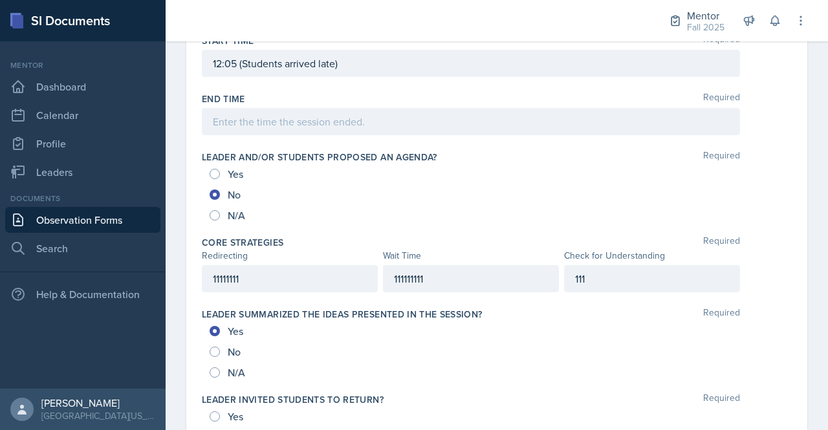
click at [591, 287] on p "111" at bounding box center [652, 279] width 154 height 16
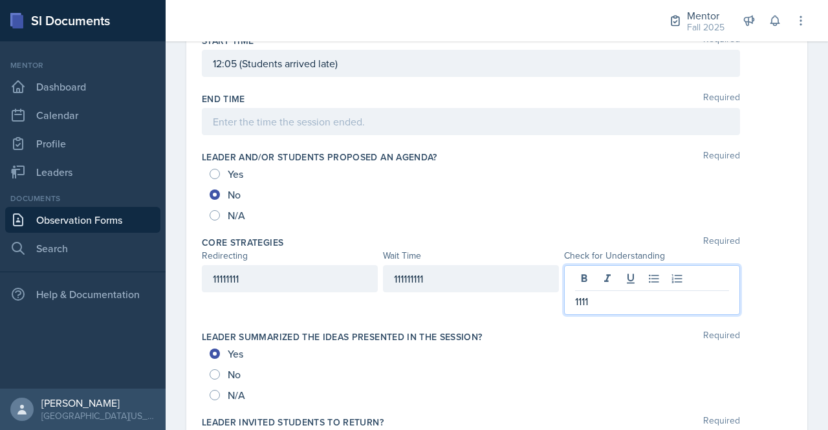
click at [781, 214] on div "Date [DATE] [DATE] 27 28 29 30 31 1 2 3 4 5 6 7 8 9 10 11 12 13 14 15 16 17 18 …" at bounding box center [496, 404] width 621 height 1748
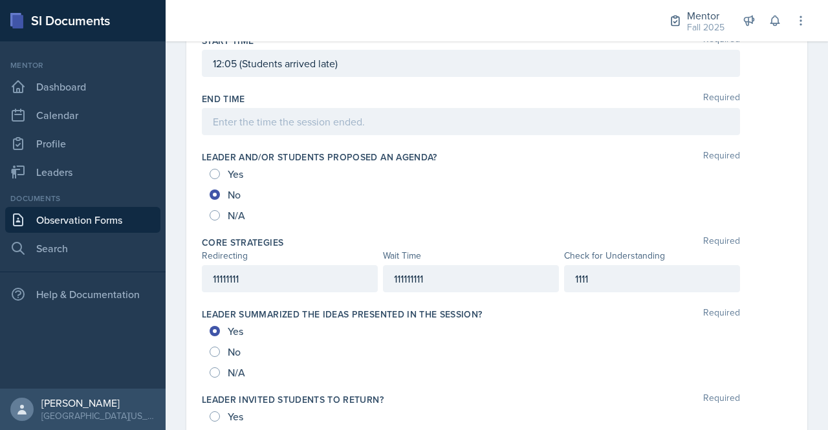
click at [598, 283] on div "1111" at bounding box center [652, 278] width 176 height 27
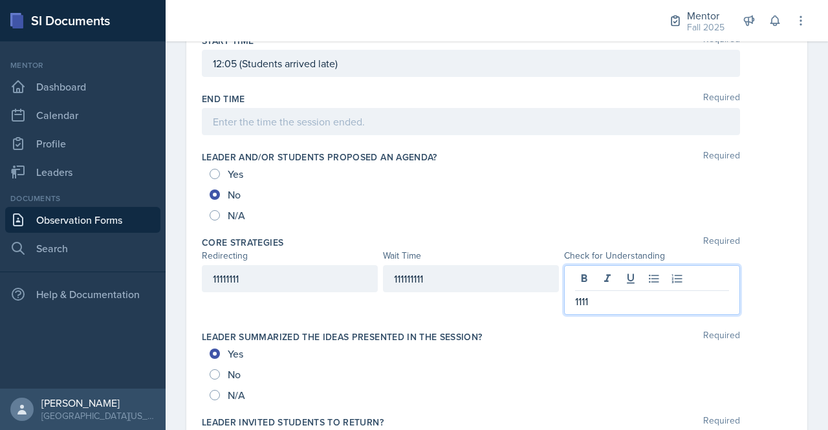
scroll to position [594, 0]
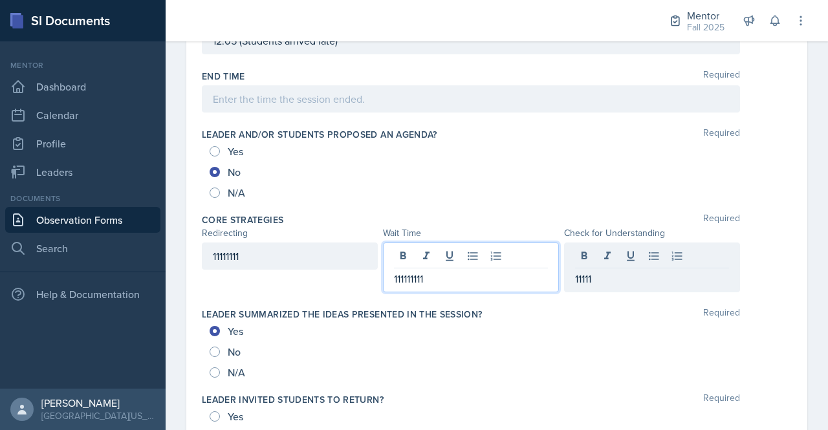
click at [453, 252] on div "111111111" at bounding box center [471, 268] width 176 height 50
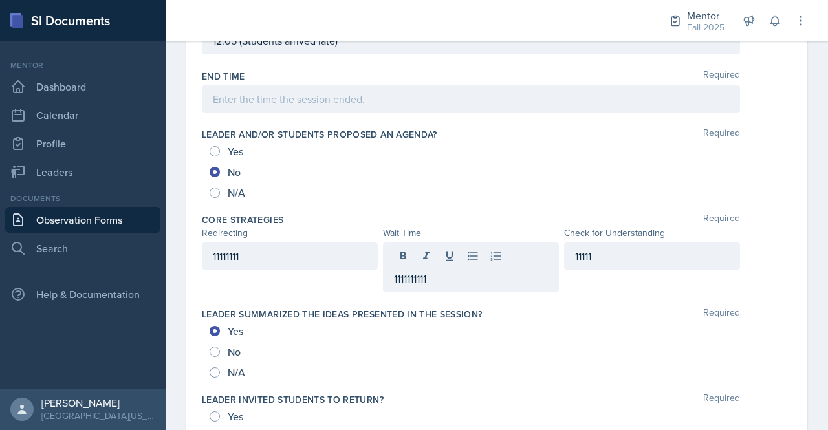
click at [805, 250] on div "Date [DATE] [DATE] 27 28 29 30 31 1 2 3 4 5 6 7 8 9 10 11 12 13 14 15 16 17 18 …" at bounding box center [497, 397] width 662 height 1779
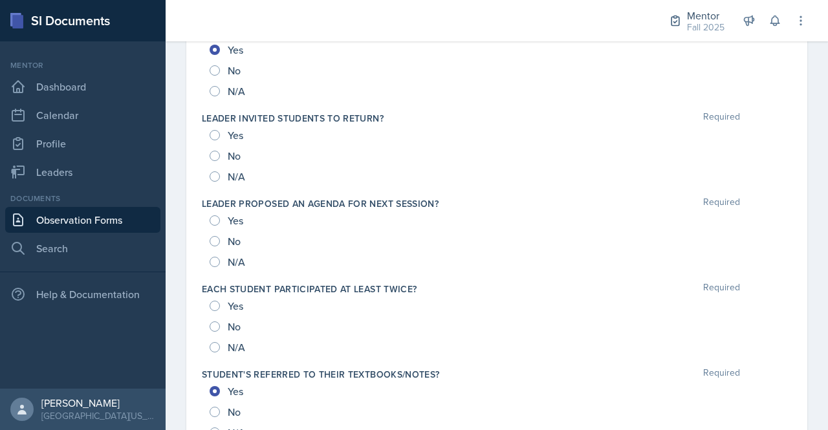
scroll to position [855, 0]
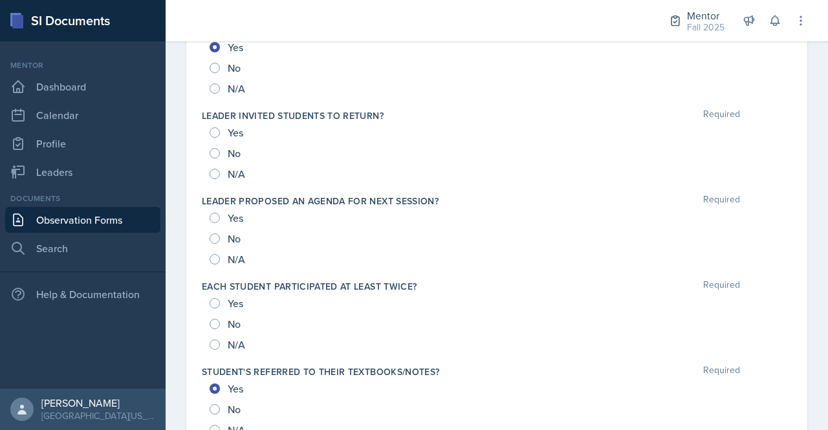
click at [217, 219] on div "Yes" at bounding box center [228, 218] width 36 height 21
click at [217, 213] on input "Yes" at bounding box center [215, 218] width 10 height 10
radio input "true"
click at [219, 299] on input "Yes" at bounding box center [215, 303] width 10 height 10
radio input "true"
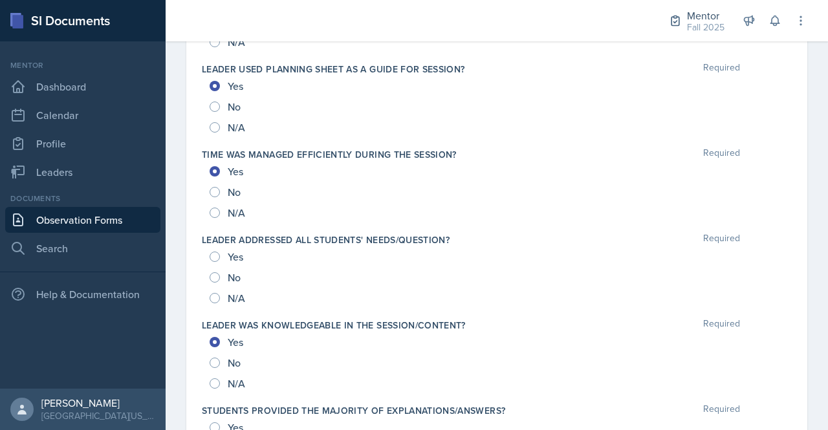
scroll to position [1252, 0]
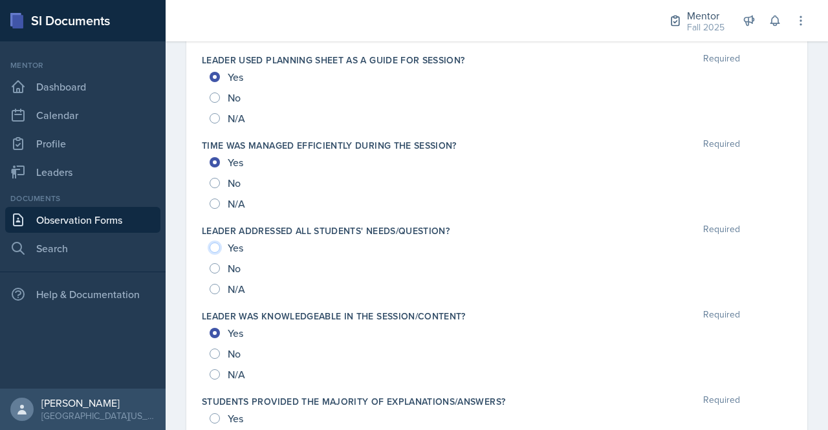
click at [215, 243] on input "Yes" at bounding box center [215, 248] width 10 height 10
radio input "true"
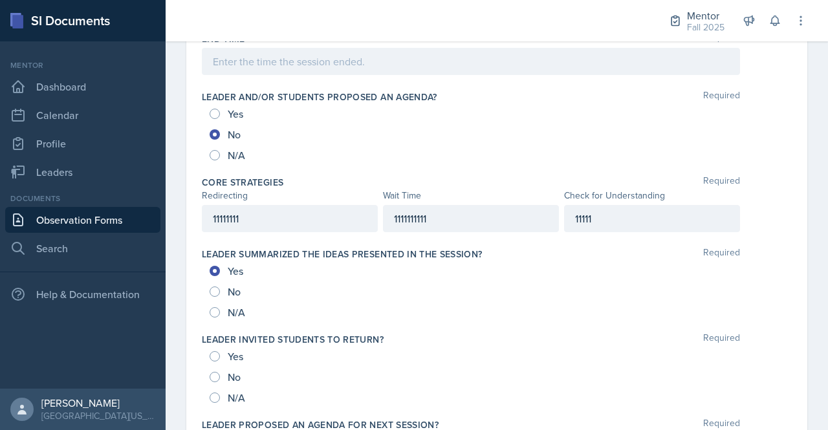
scroll to position [633, 0]
click at [215, 351] on input "Yes" at bounding box center [215, 355] width 10 height 10
radio input "true"
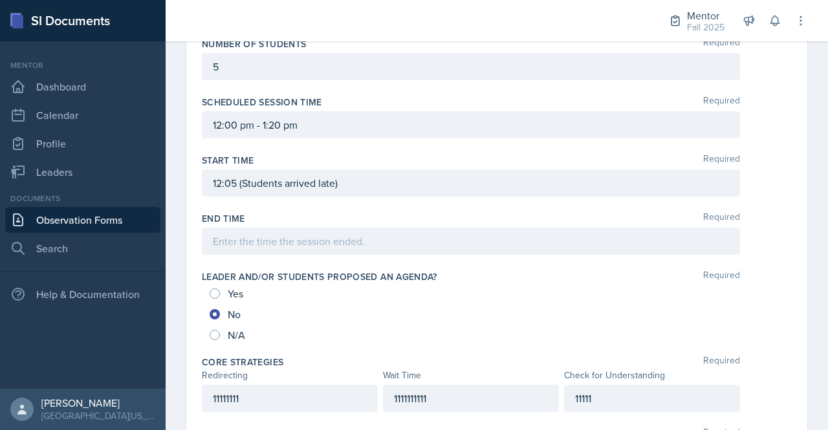
click at [309, 228] on div at bounding box center [471, 241] width 538 height 27
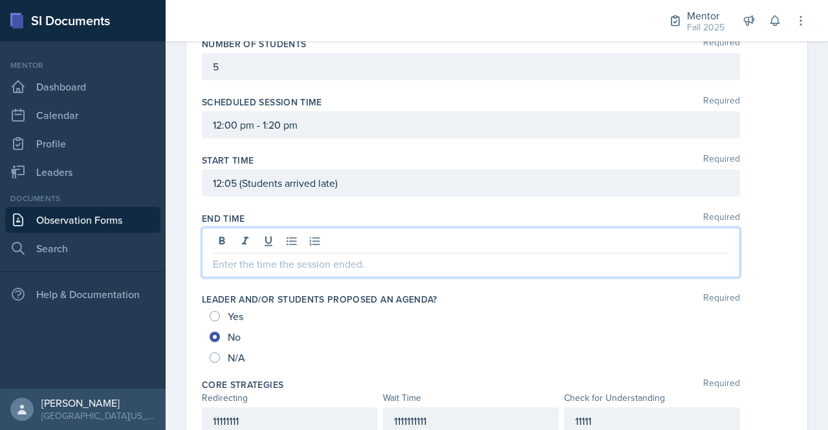
scroll to position [473, 0]
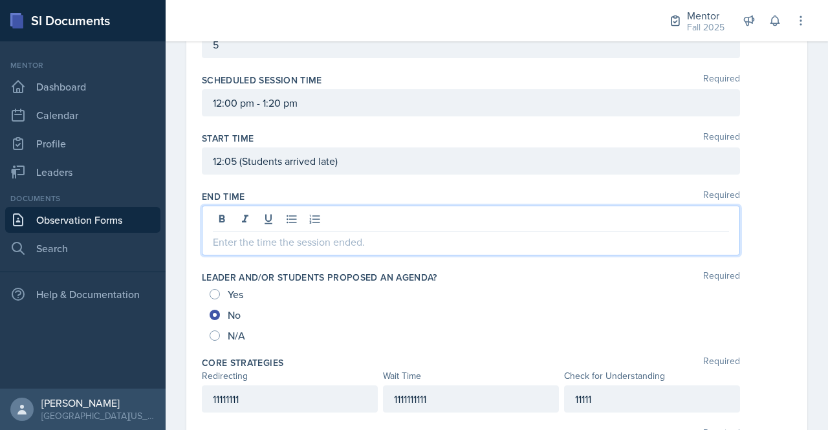
click at [309, 228] on div at bounding box center [471, 231] width 538 height 50
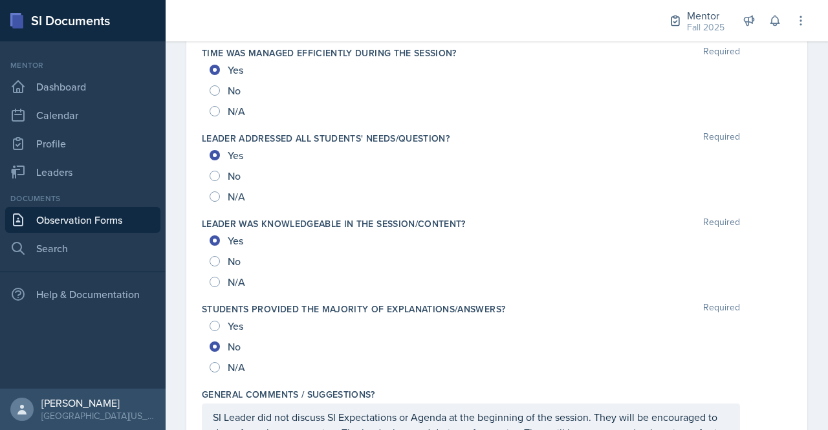
scroll to position [1445, 0]
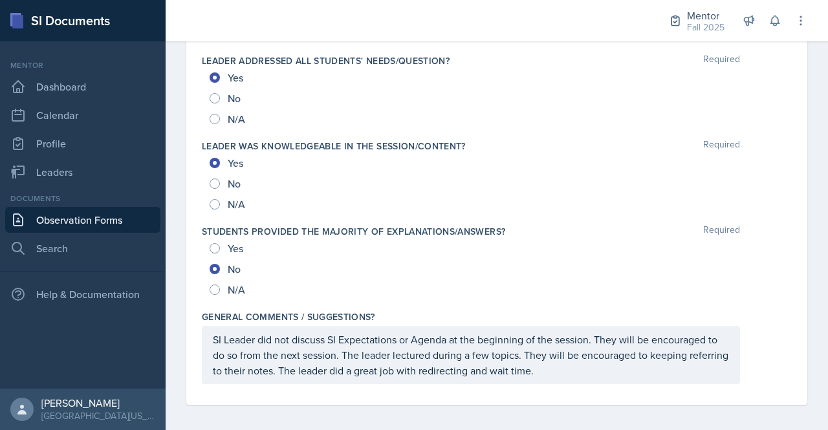
click at [0, 0] on span "keep" at bounding box center [0, 0] width 0 height 0
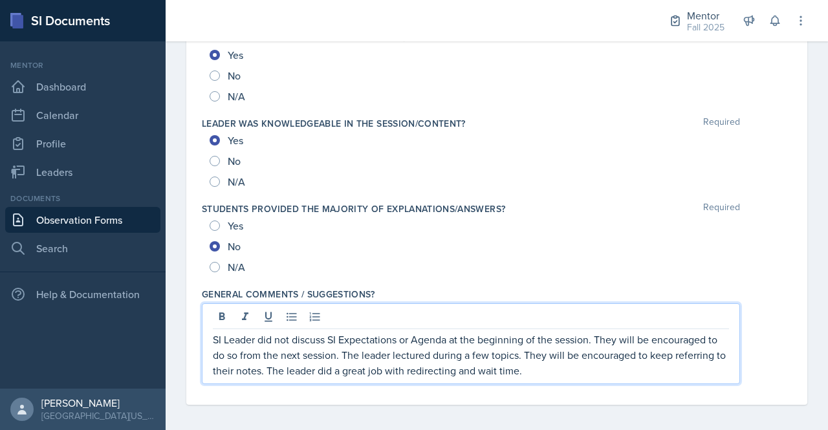
click at [652, 355] on p "SI Leader did not discuss SI Expectations or Agenda at the beginning of the ses…" at bounding box center [471, 355] width 516 height 47
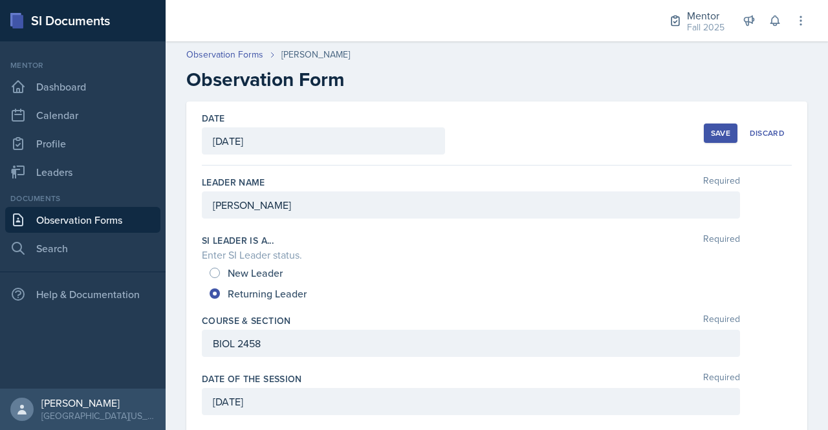
scroll to position [0, 0]
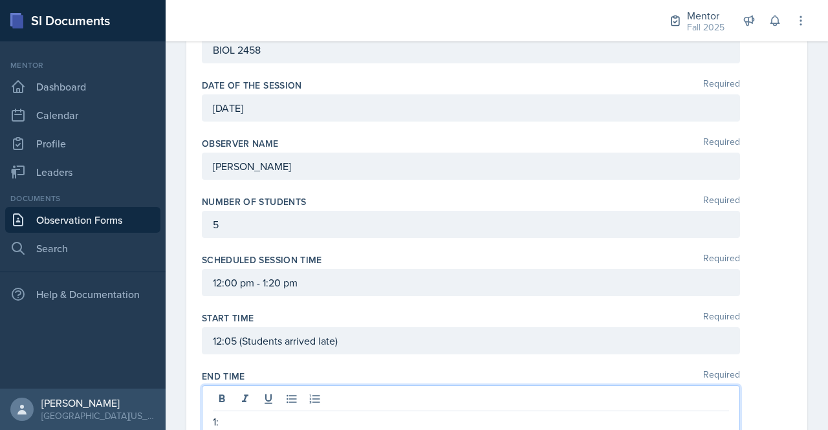
click at [251, 414] on p "1:" at bounding box center [471, 422] width 516 height 16
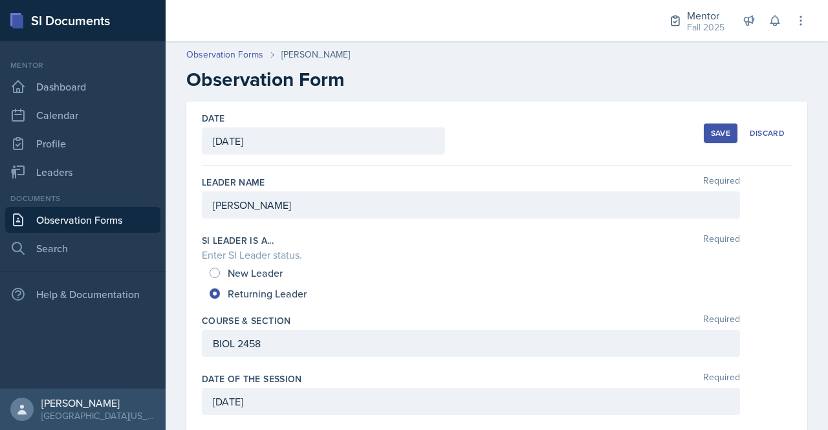
click at [711, 129] on div "Save" at bounding box center [720, 133] width 19 height 10
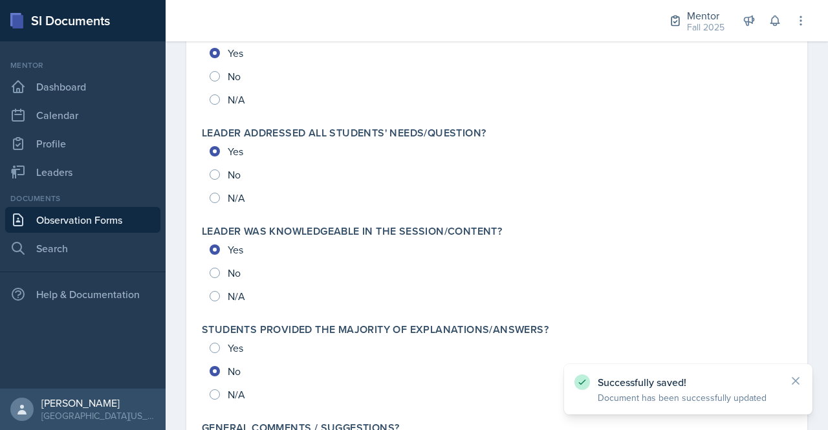
scroll to position [1479, 0]
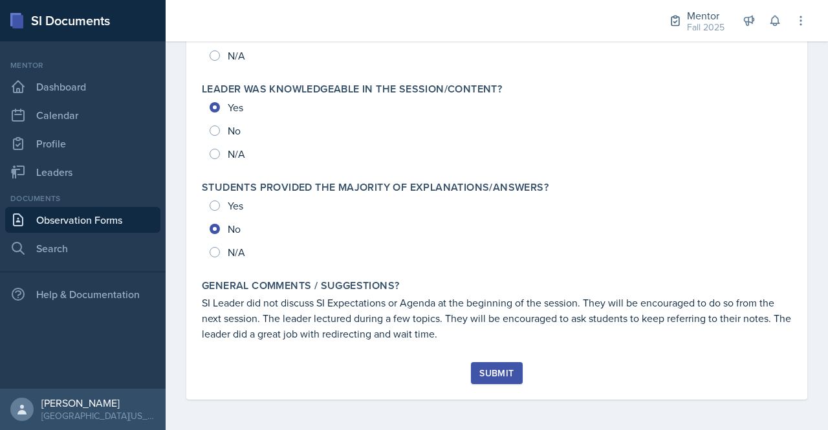
click at [502, 369] on div "Submit" at bounding box center [496, 373] width 34 height 10
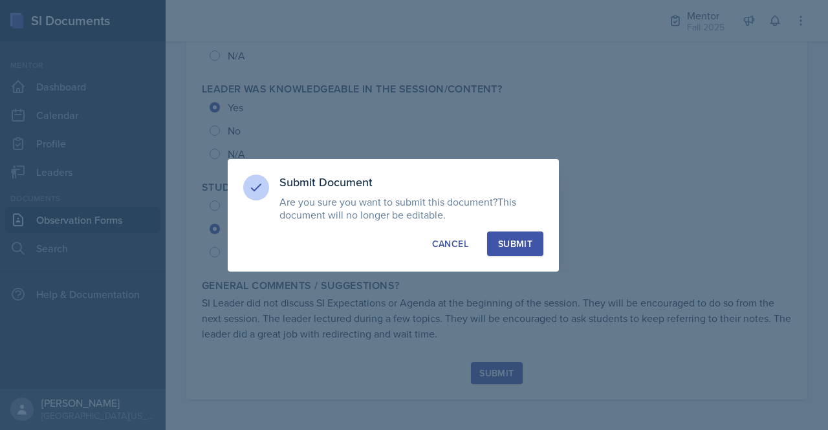
click at [507, 242] on div "Submit" at bounding box center [515, 243] width 34 height 13
radio input "true"
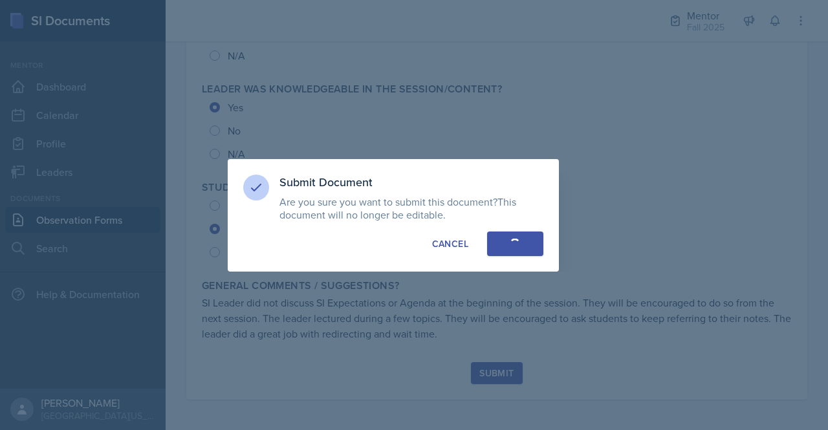
radio input "true"
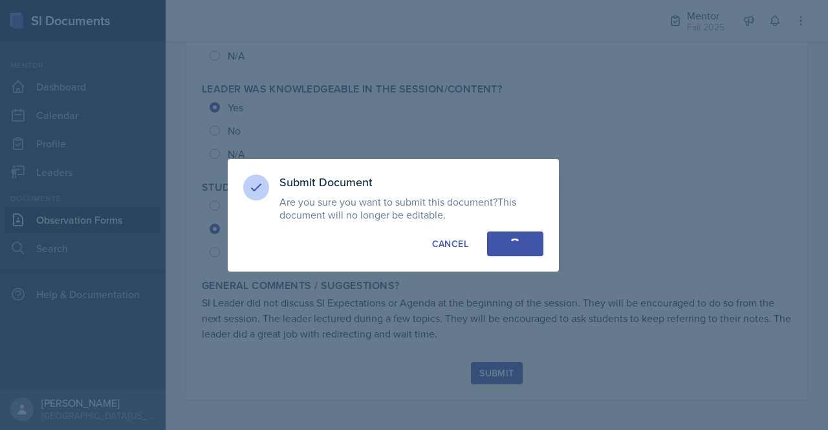
radio input "true"
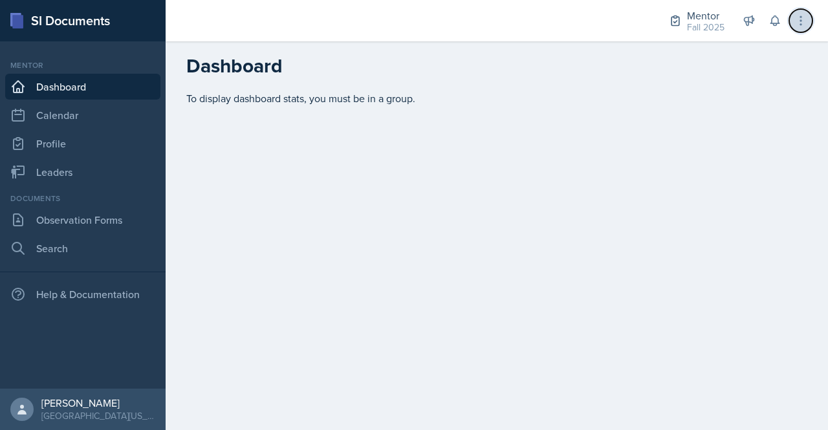
click at [798, 22] on icon at bounding box center [800, 20] width 13 height 13
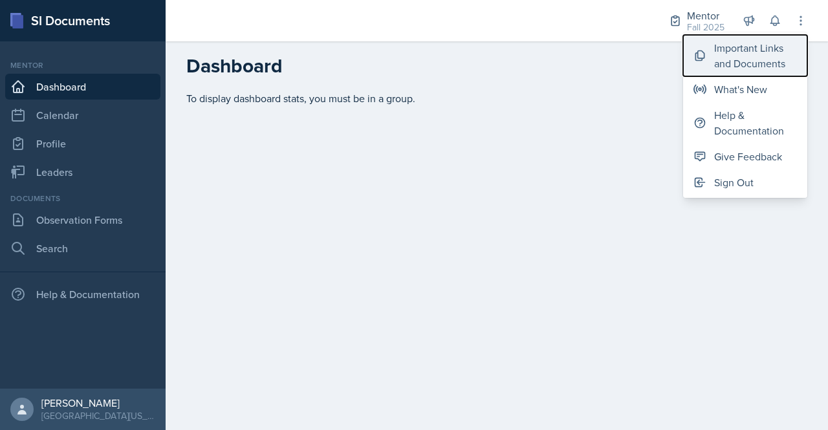
click at [718, 56] on div "Important Links and Documents" at bounding box center [755, 55] width 83 height 31
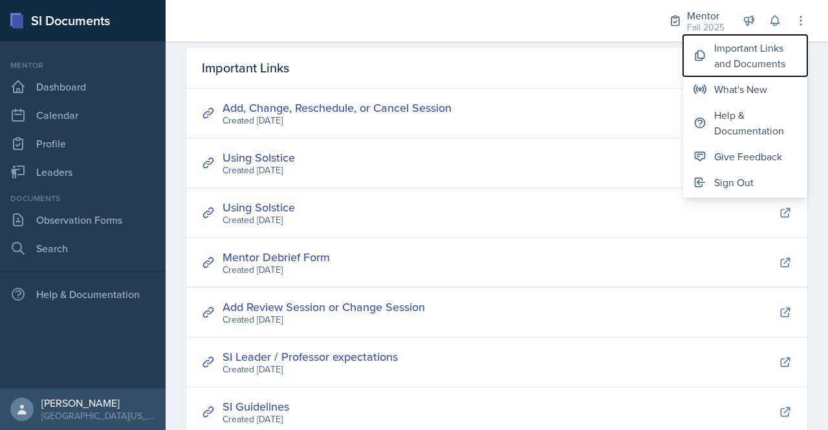
scroll to position [105, 0]
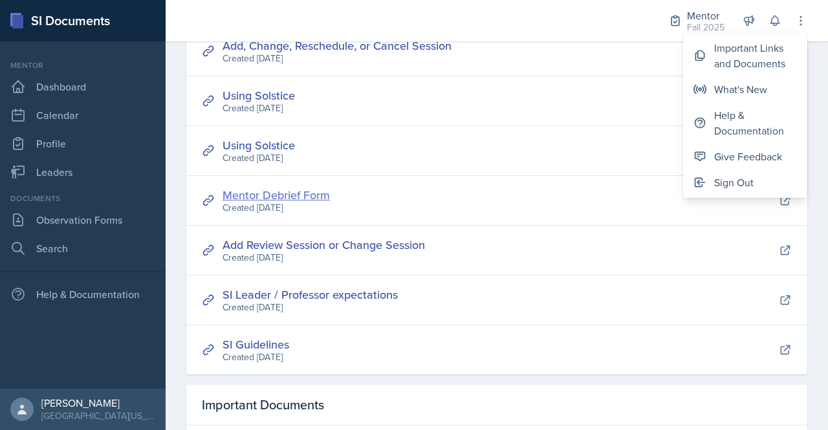
click at [309, 193] on link "Mentor Debrief Form" at bounding box center [276, 195] width 107 height 16
